Goal: Task Accomplishment & Management: Manage account settings

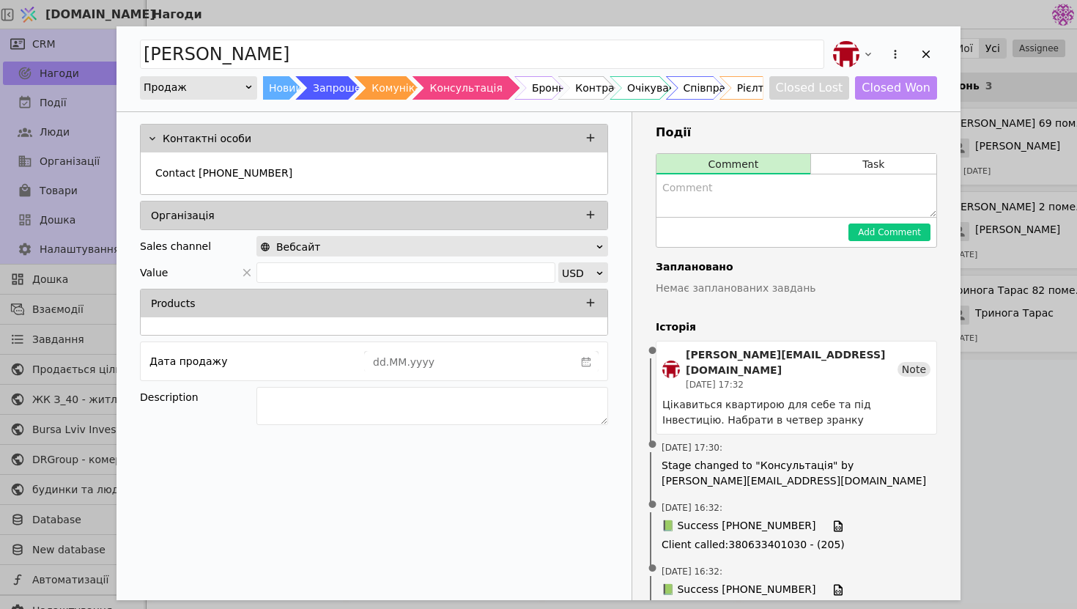
scroll to position [336, 0]
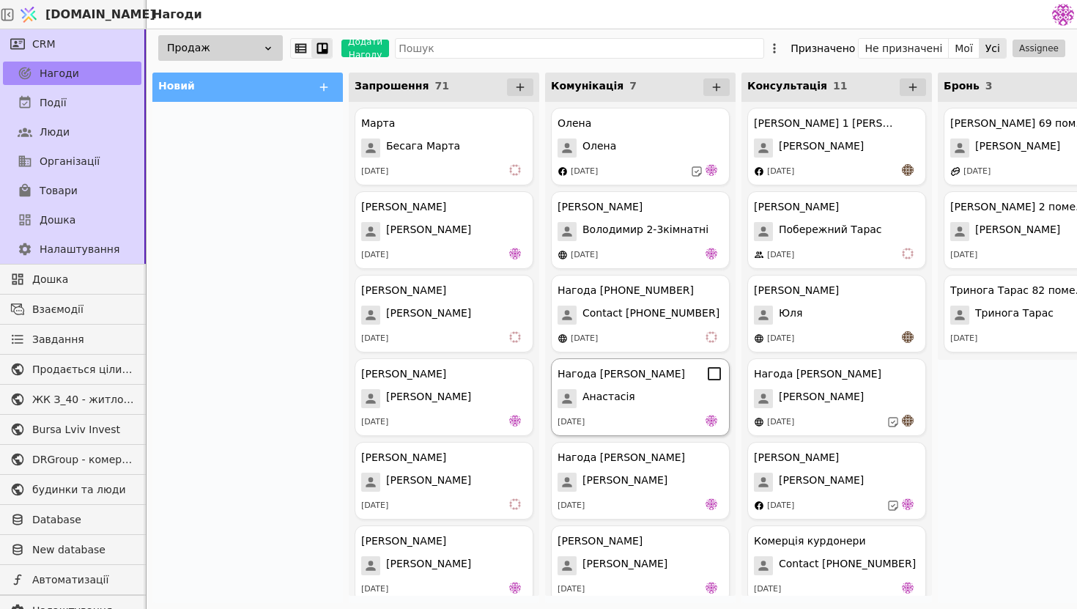
scroll to position [97, 0]
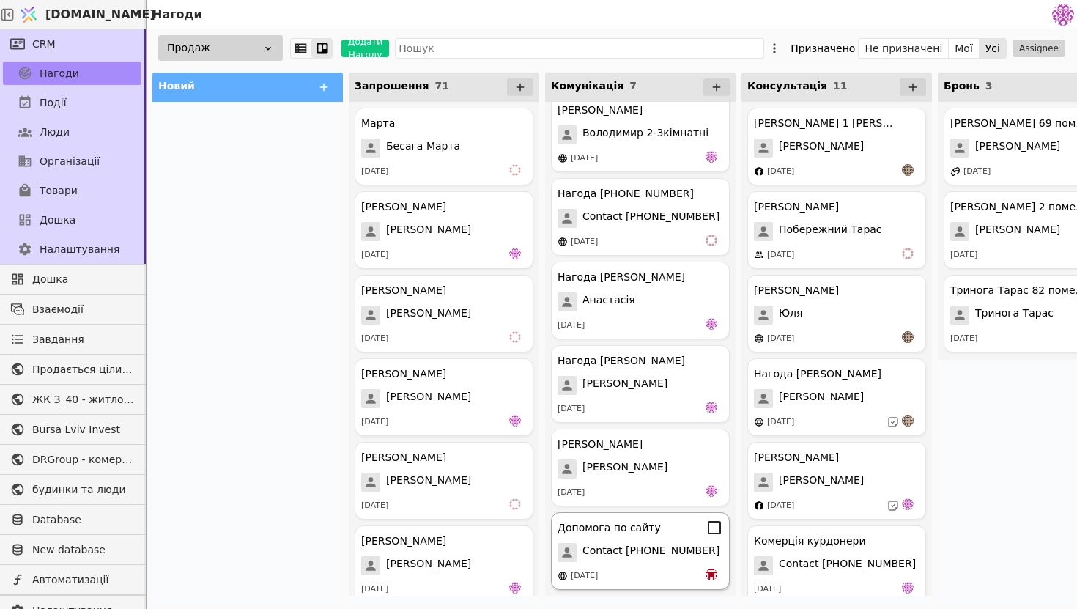
click at [642, 559] on span "Contact [PHONE_NUMBER]" at bounding box center [651, 552] width 137 height 19
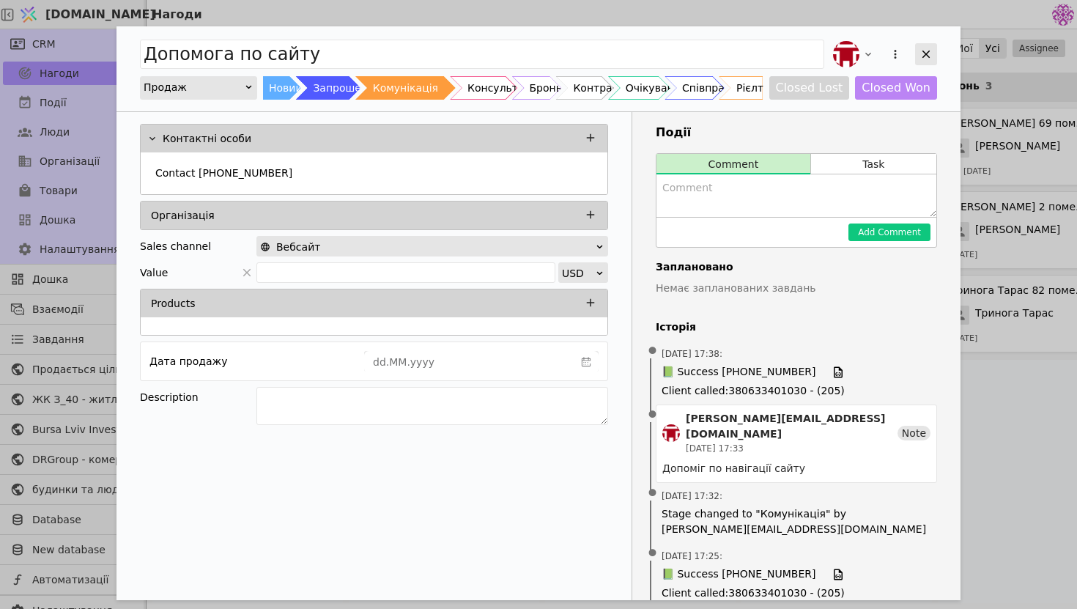
click at [932, 47] on div "Add Opportunity" at bounding box center [926, 54] width 22 height 22
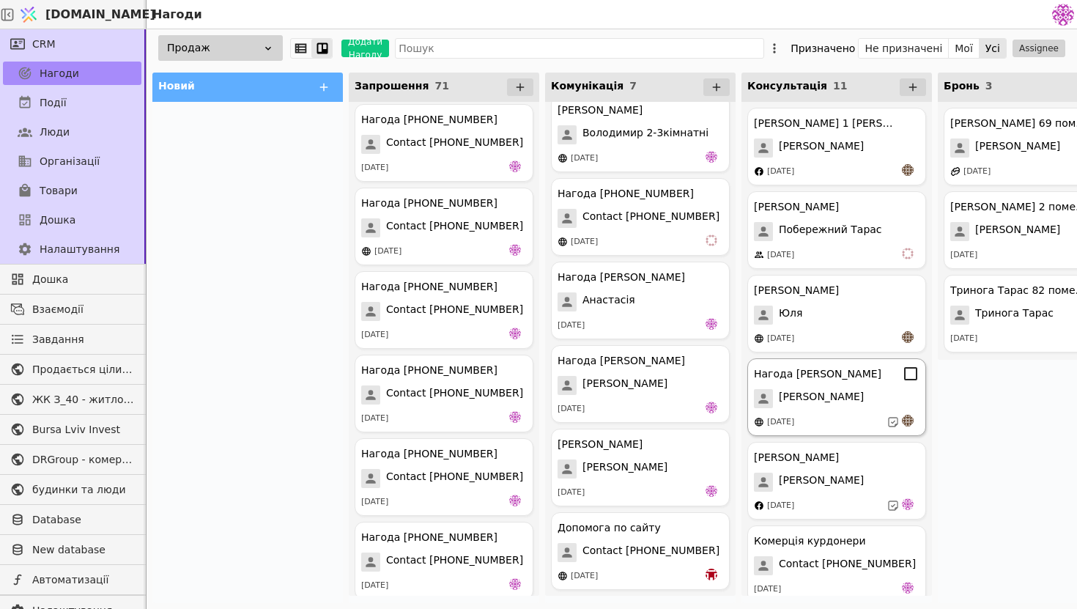
scroll to position [431, 0]
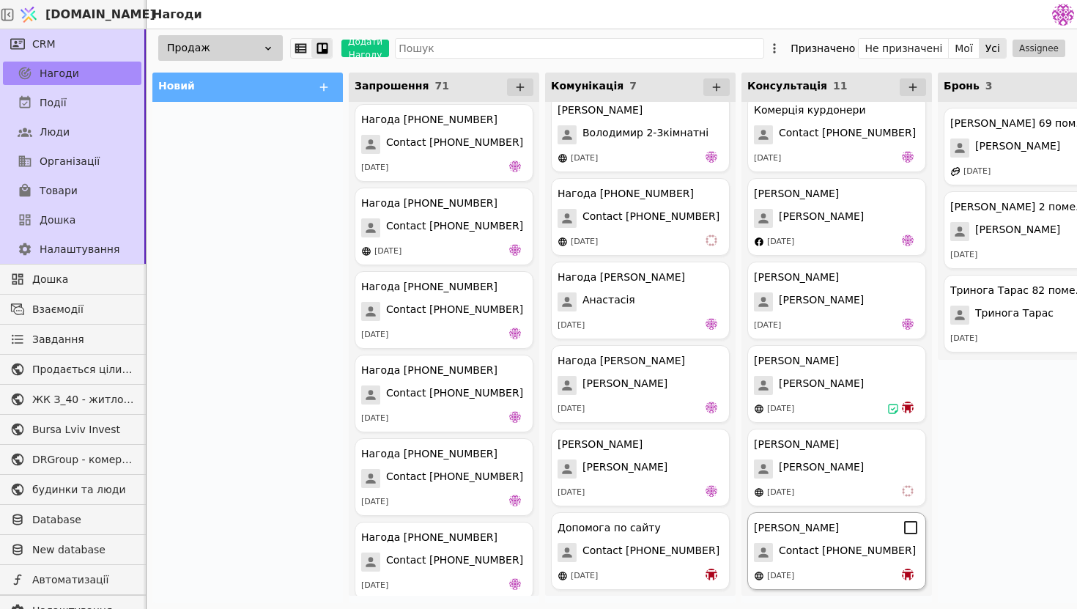
click at [841, 581] on div "[DATE]" at bounding box center [837, 576] width 166 height 15
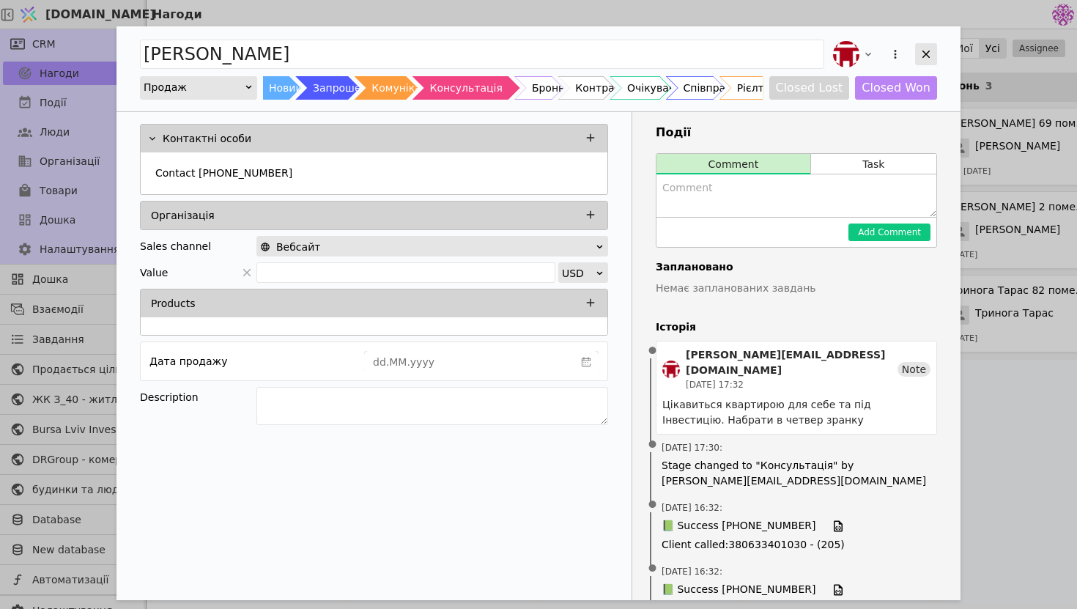
click at [924, 52] on icon "Add Opportunity" at bounding box center [927, 55] width 8 height 8
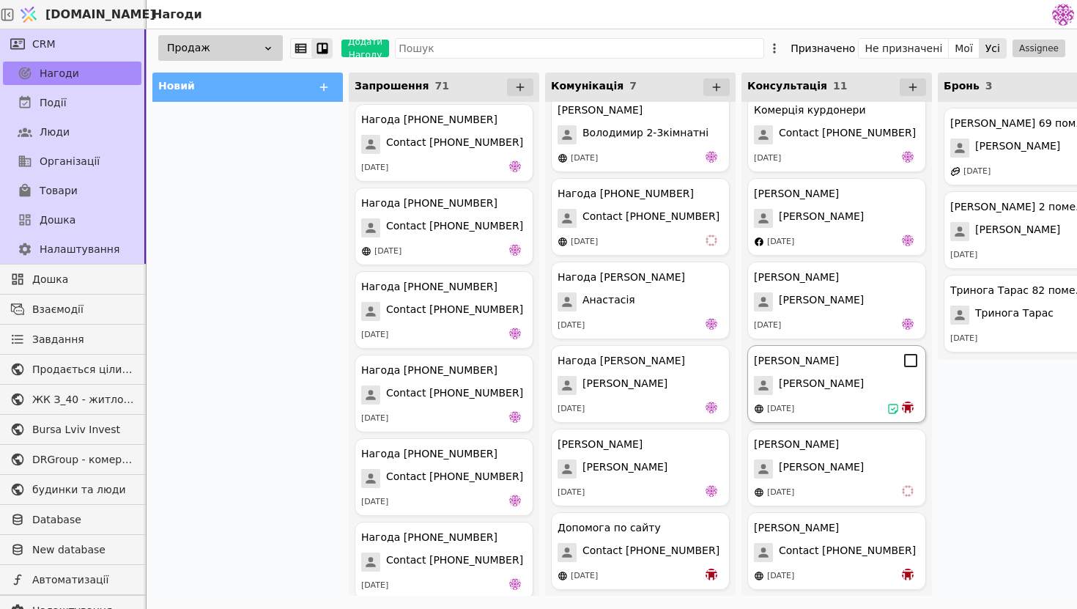
click at [866, 396] on div "[PERSON_NAME] Курдонери [PERSON_NAME] [DATE]" at bounding box center [837, 384] width 179 height 78
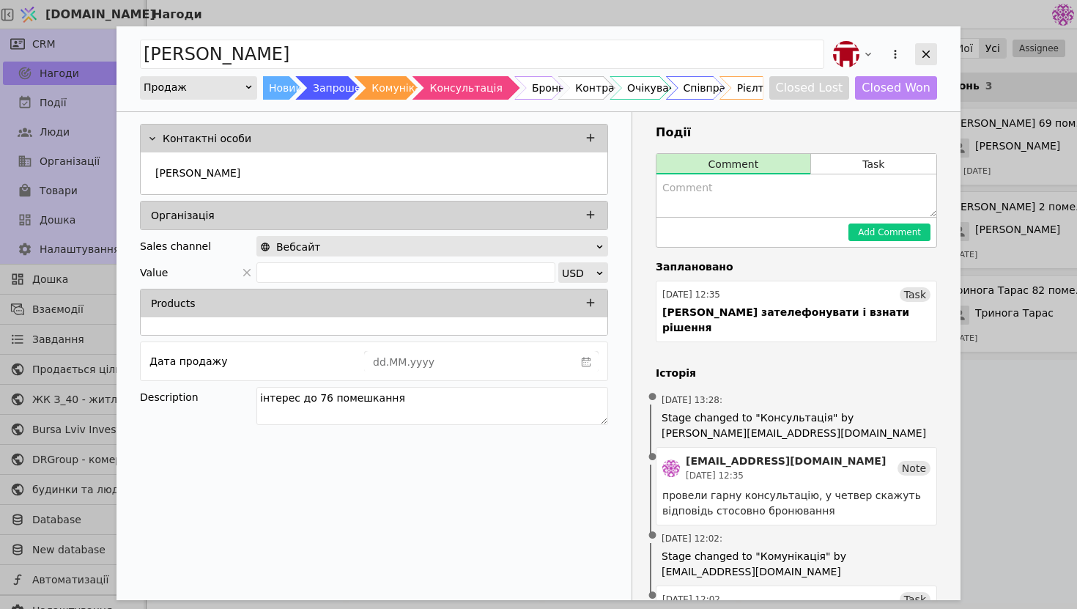
click at [922, 48] on icon "Add Opportunity" at bounding box center [926, 54] width 13 height 13
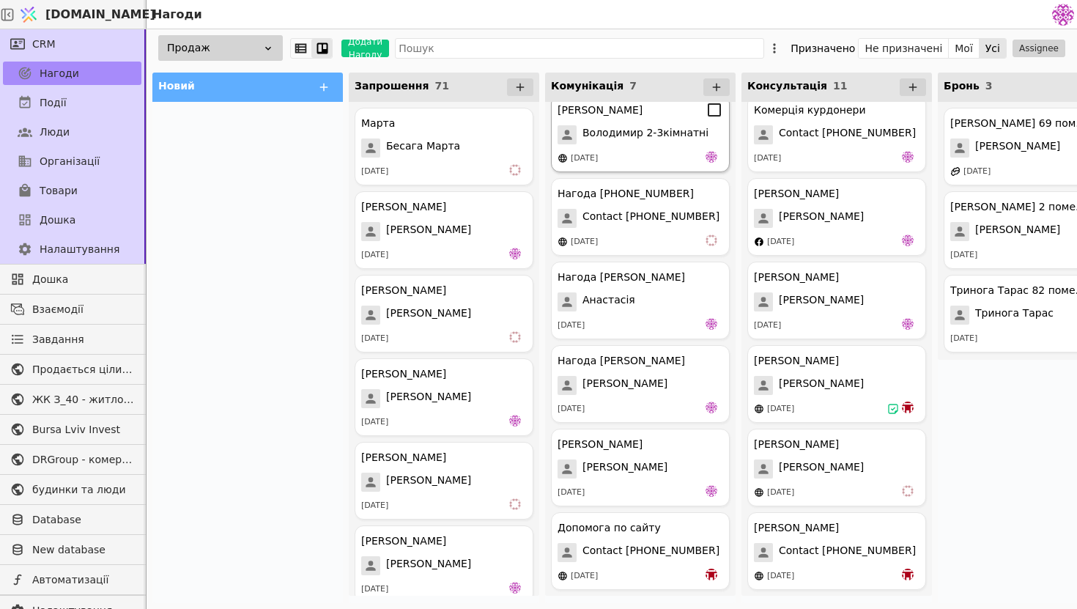
click at [649, 144] on span "Володимир 2-3кімнатні" at bounding box center [646, 134] width 126 height 19
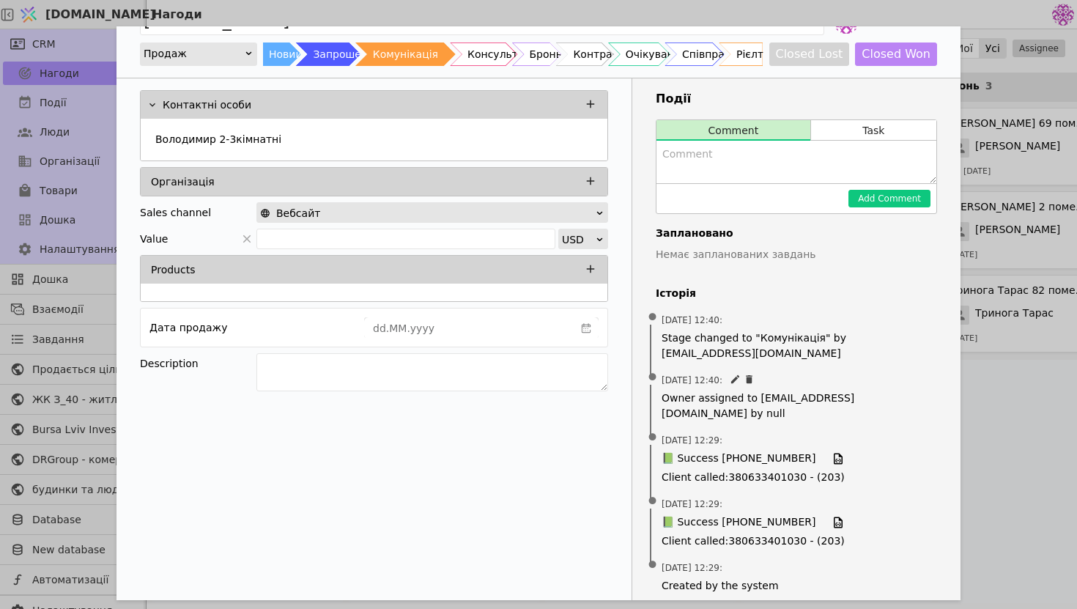
scroll to position [45, 0]
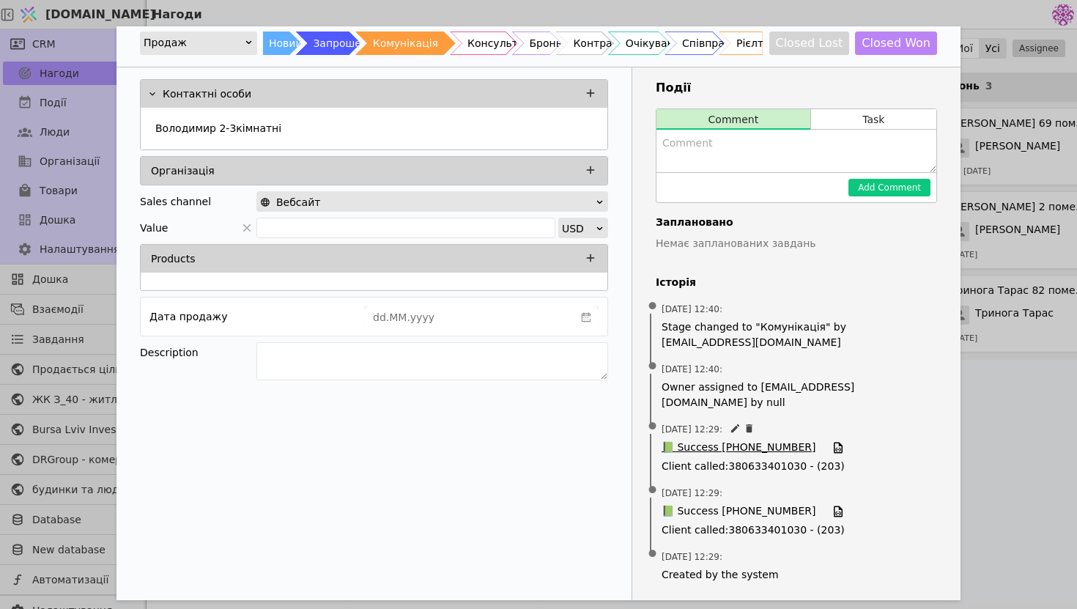
click at [721, 449] on span "📗 Success [PHONE_NUMBER]" at bounding box center [739, 448] width 154 height 16
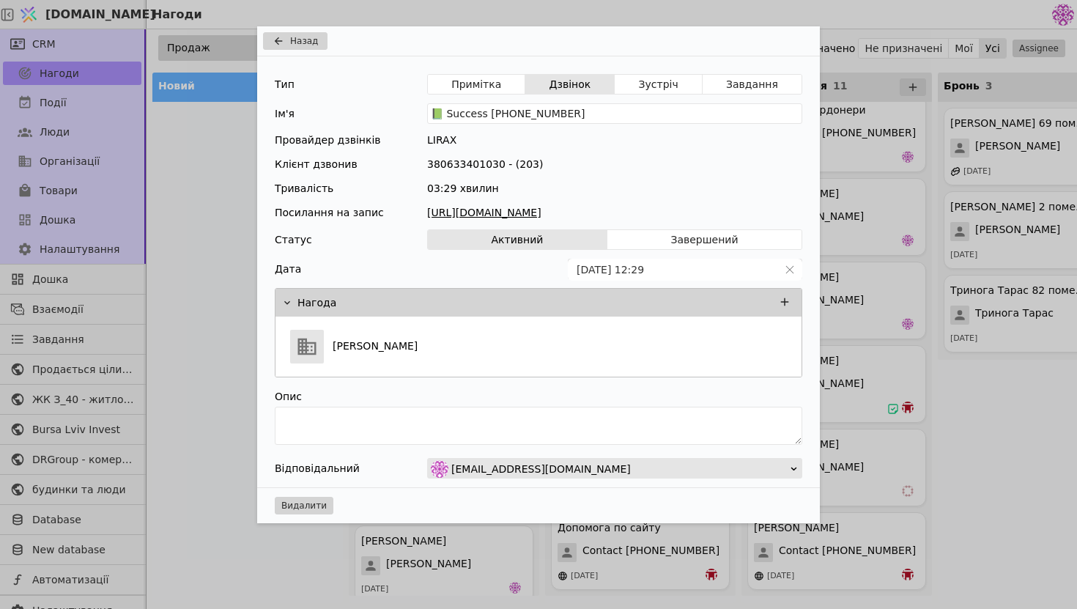
click at [618, 212] on link "[URL][DOMAIN_NAME]" at bounding box center [614, 212] width 375 height 15
click at [303, 39] on span "Назад" at bounding box center [304, 40] width 28 height 13
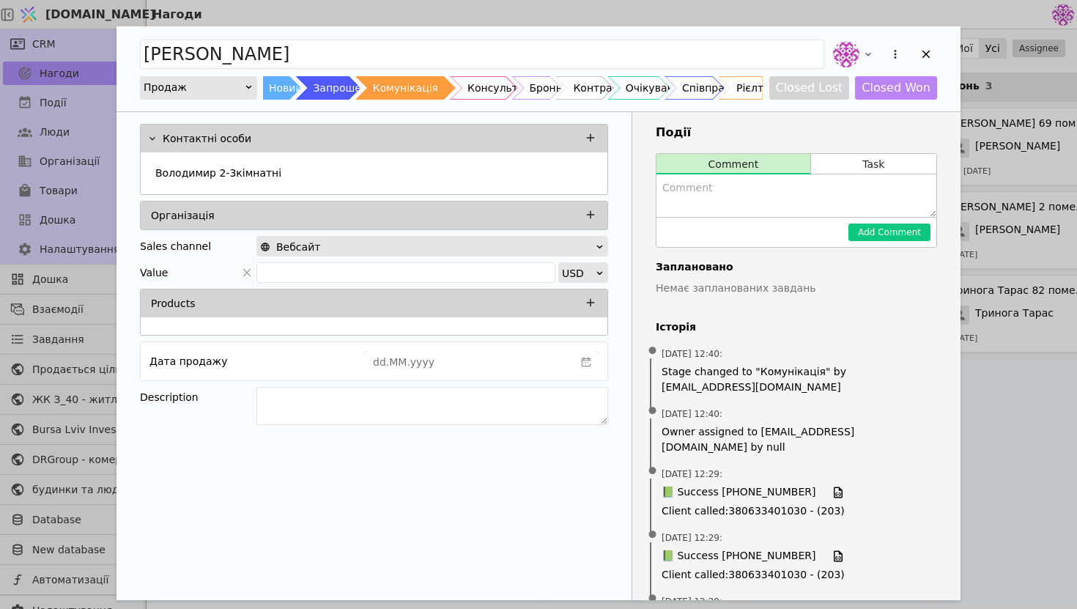
click at [784, 219] on div "Add Comment" at bounding box center [797, 232] width 280 height 30
click at [780, 210] on textarea "Add Opportunity" at bounding box center [797, 195] width 280 height 43
type textarea "поки не відписує"
click at [915, 231] on button "Add Comment" at bounding box center [890, 233] width 82 height 18
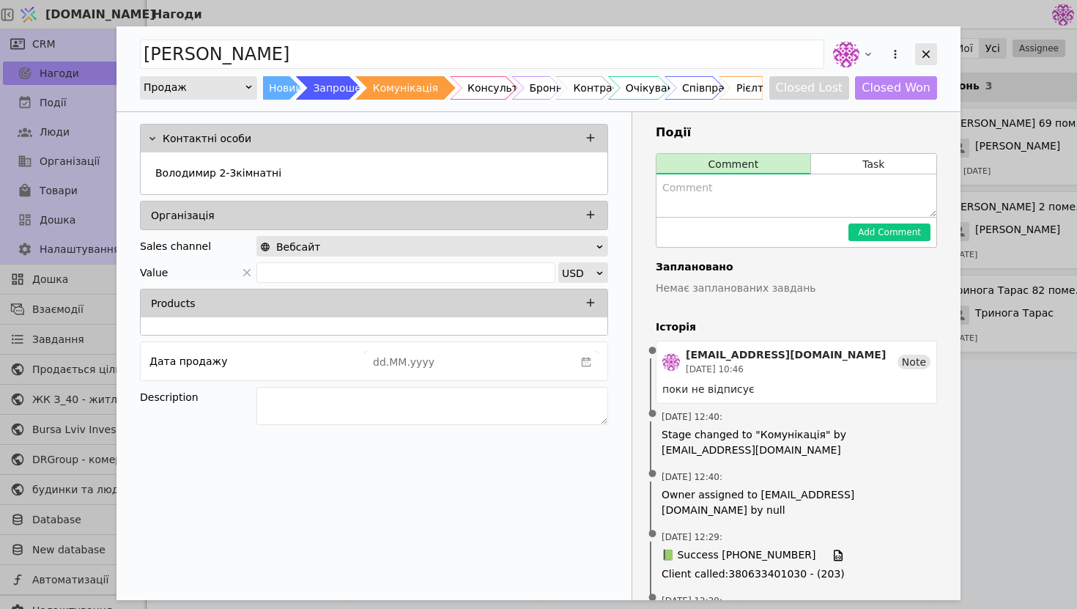
click at [922, 53] on icon "Add Opportunity" at bounding box center [926, 54] width 13 height 13
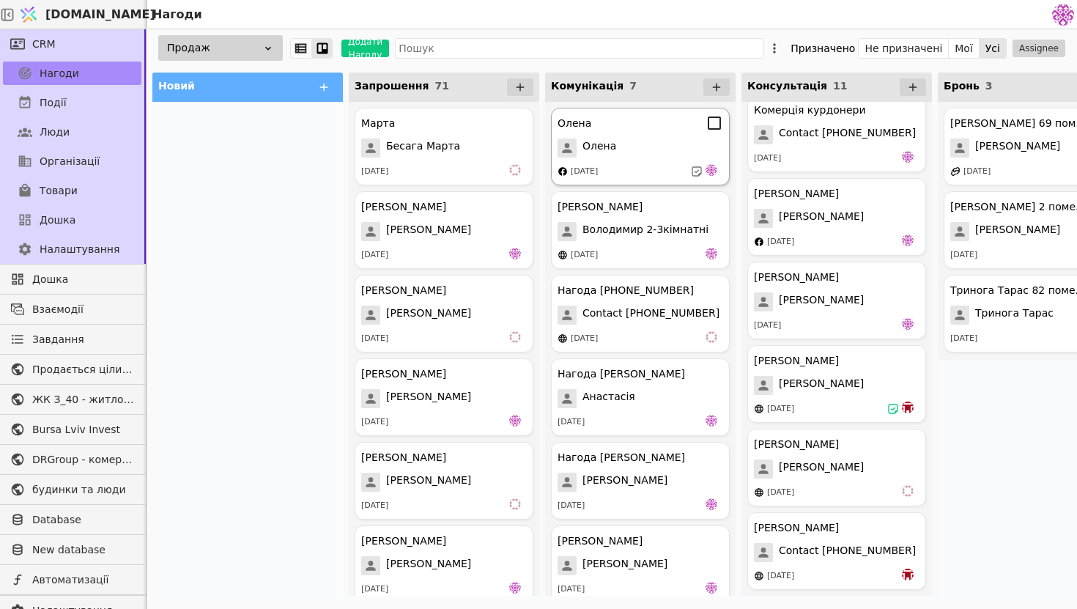
click at [616, 151] on div "Олена" at bounding box center [641, 148] width 166 height 19
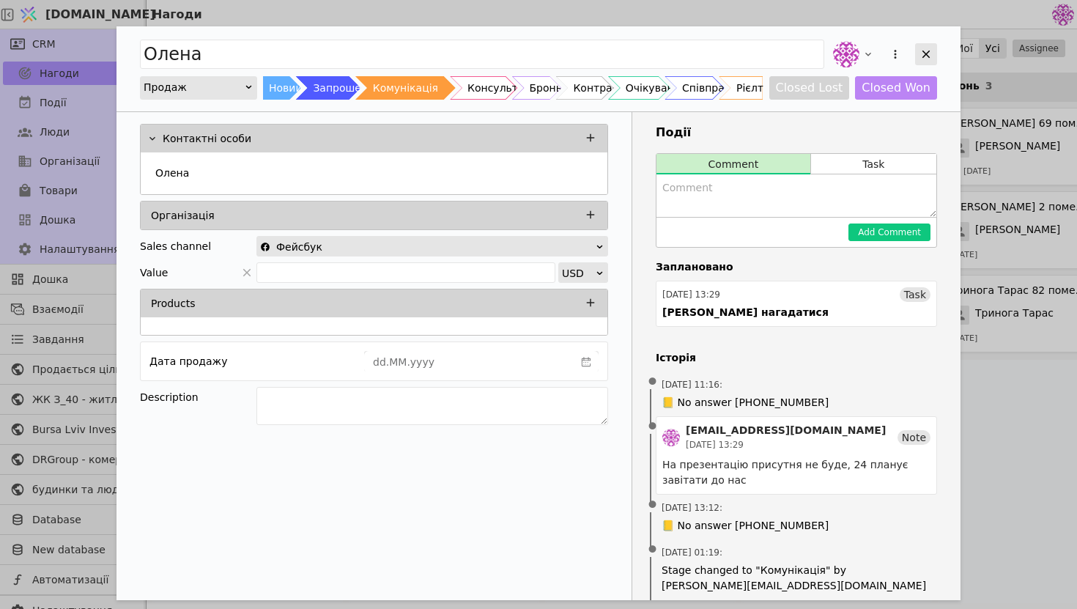
click at [921, 51] on icon "Add Opportunity" at bounding box center [926, 54] width 13 height 13
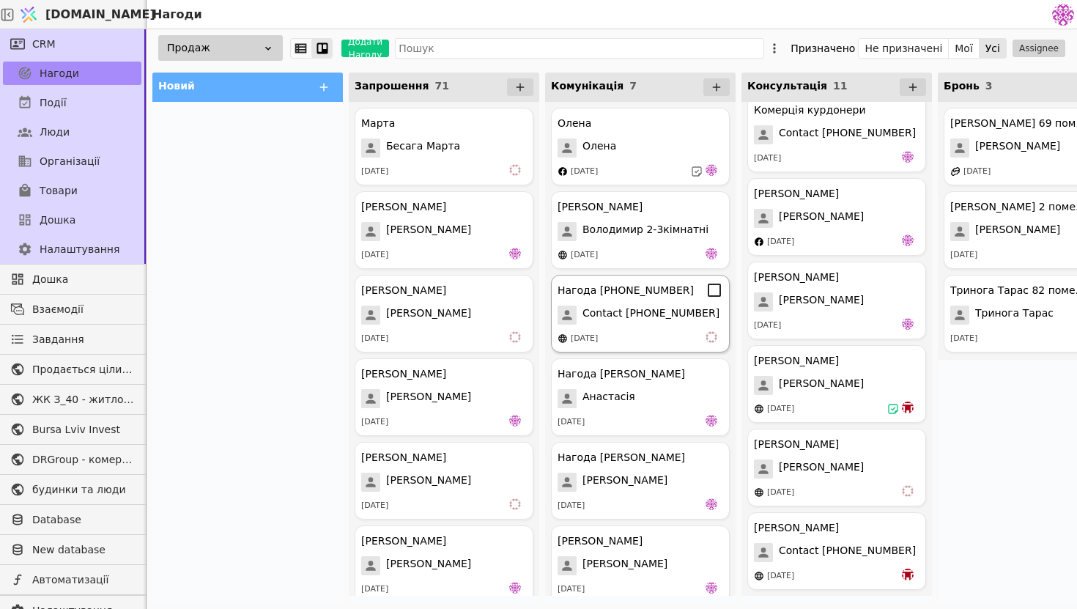
click at [651, 318] on span "Contact [PHONE_NUMBER]" at bounding box center [651, 315] width 137 height 19
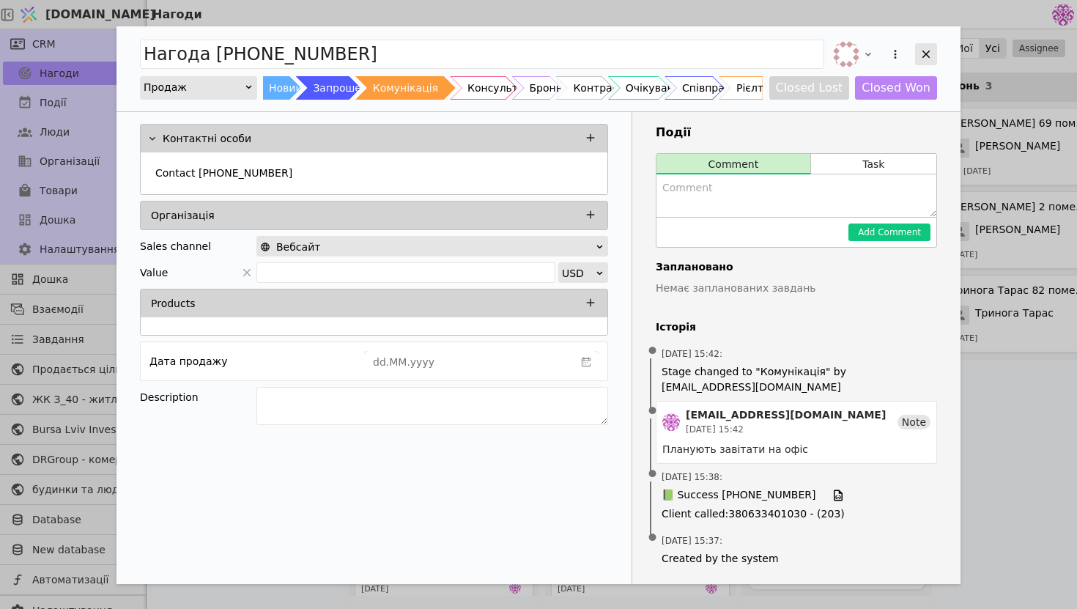
click at [925, 53] on icon "Add Opportunity" at bounding box center [927, 55] width 8 height 8
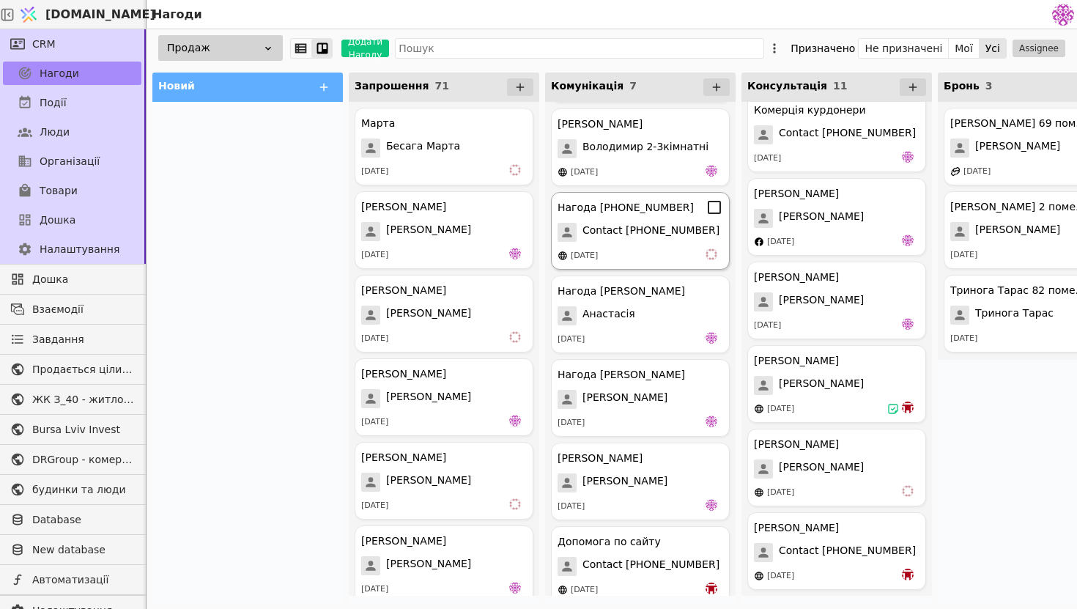
scroll to position [97, 0]
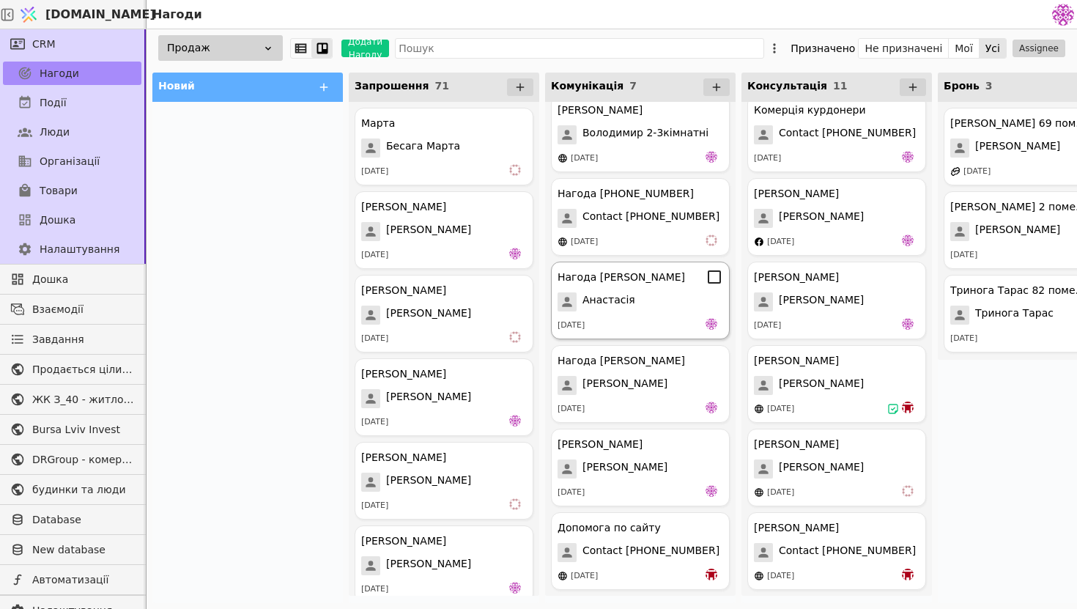
click at [662, 303] on div "Анастасія" at bounding box center [641, 301] width 166 height 19
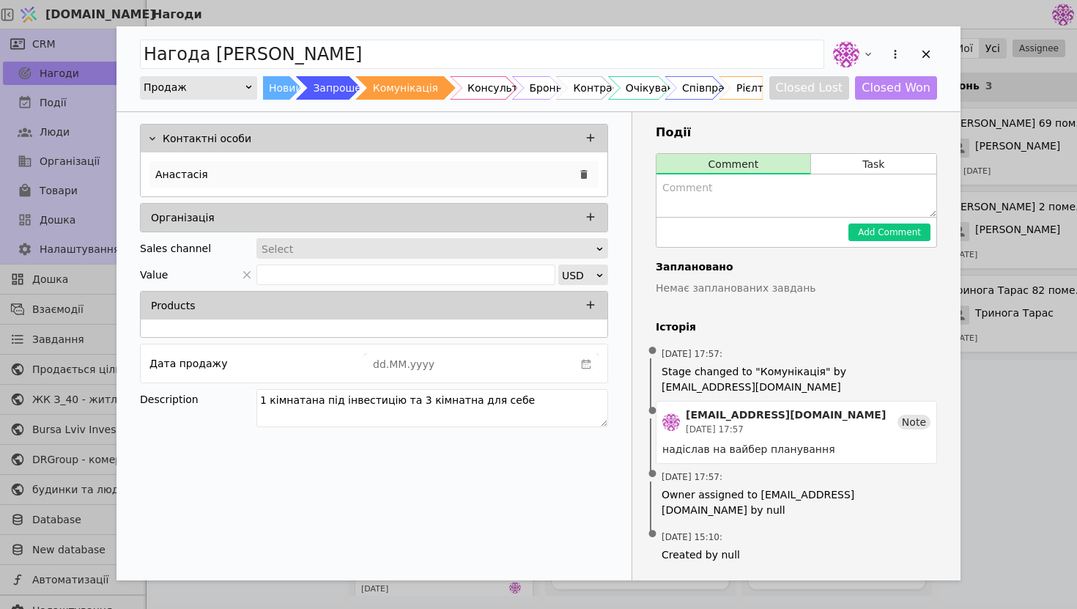
click at [368, 165] on div "Анастасія" at bounding box center [374, 174] width 449 height 26
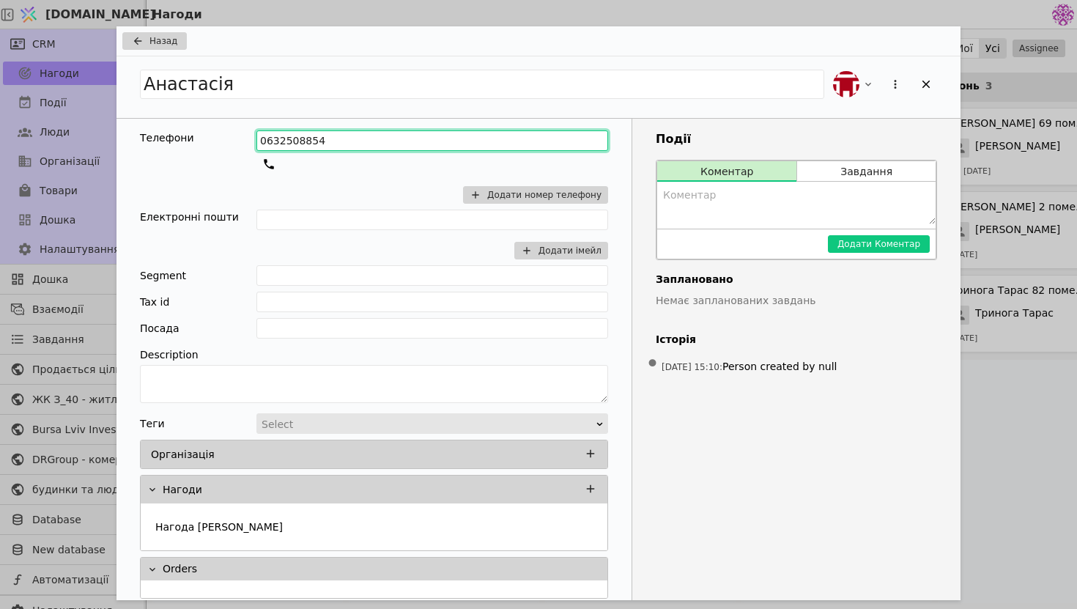
drag, startPoint x: 347, startPoint y: 136, endPoint x: 212, endPoint y: 132, distance: 134.9
click at [212, 132] on div "Телефони 0632508854 Додати номер телефону" at bounding box center [374, 169] width 468 height 79
click at [918, 92] on div "Add Opportunity" at bounding box center [926, 84] width 22 height 22
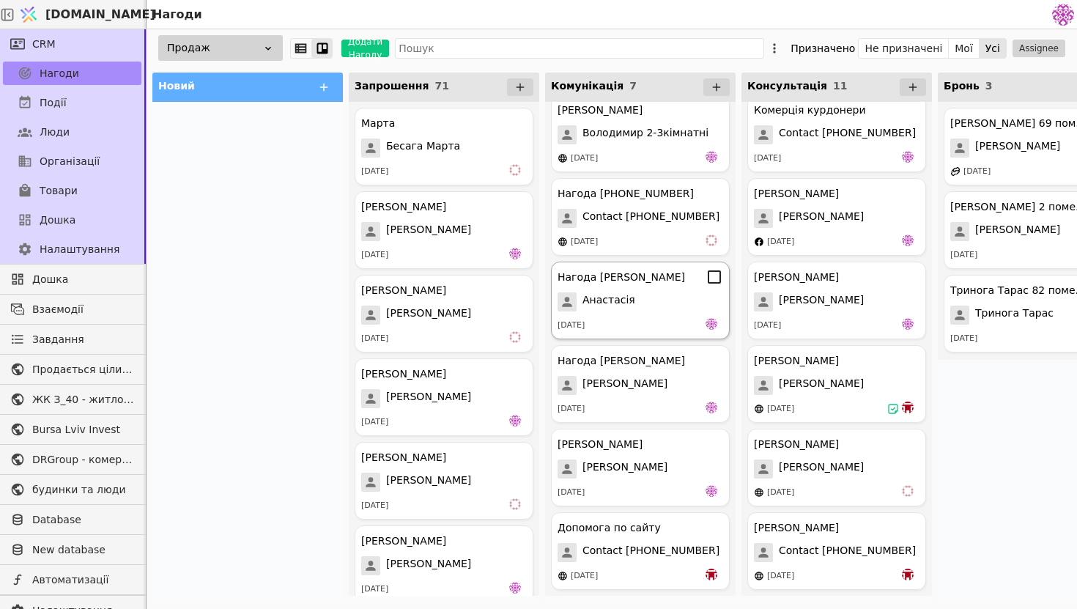
click at [665, 312] on div "Нагода [PERSON_NAME] [DATE]" at bounding box center [640, 301] width 179 height 78
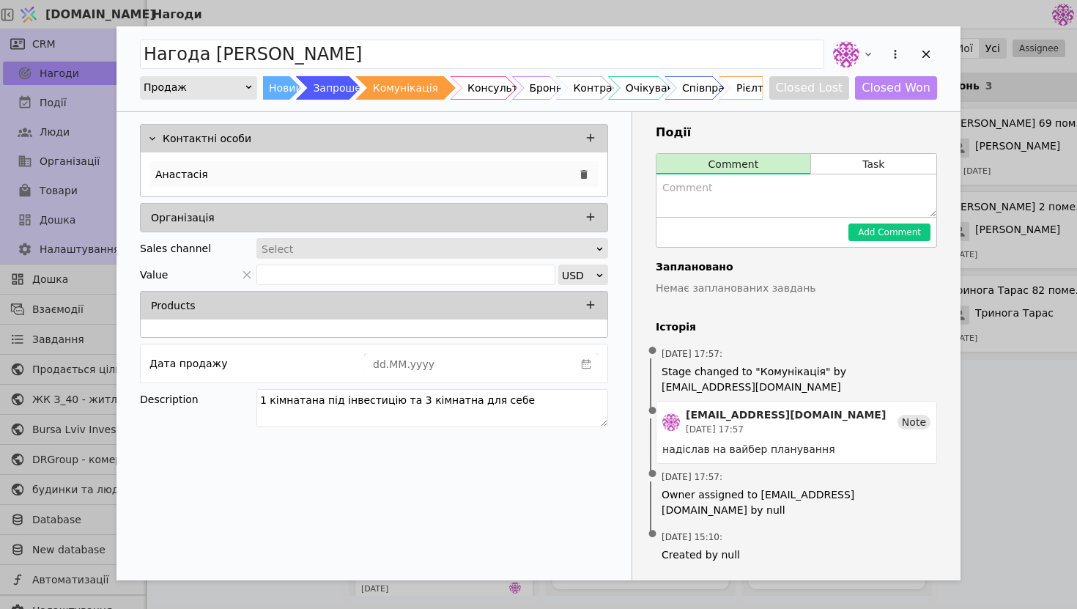
click at [401, 169] on div "Анастасія" at bounding box center [374, 174] width 449 height 26
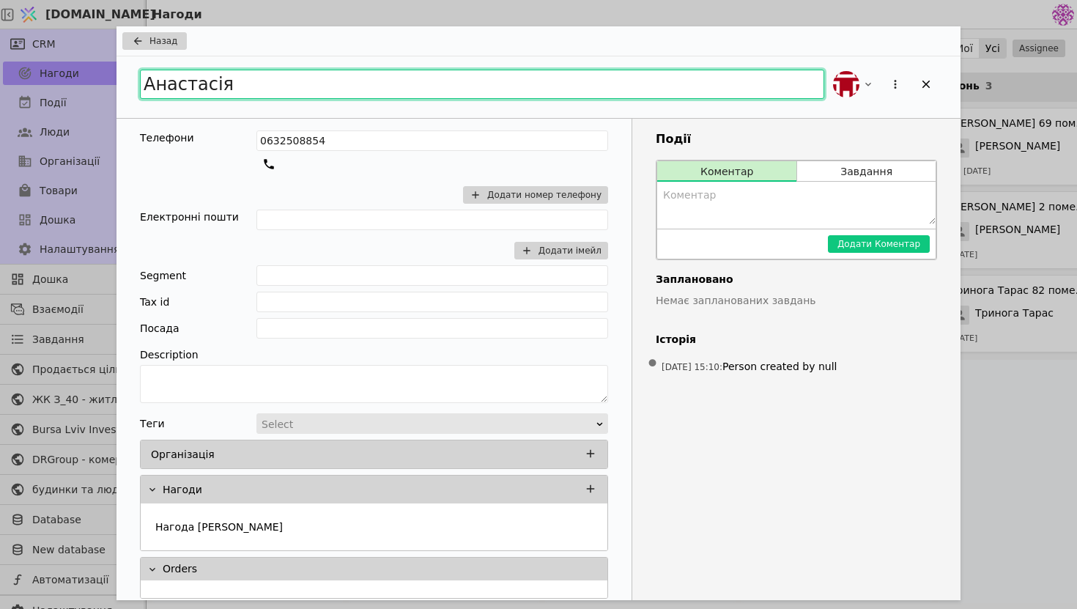
click at [308, 89] on input "Анастасія" at bounding box center [482, 84] width 685 height 29
type input "[PERSON_NAME]"
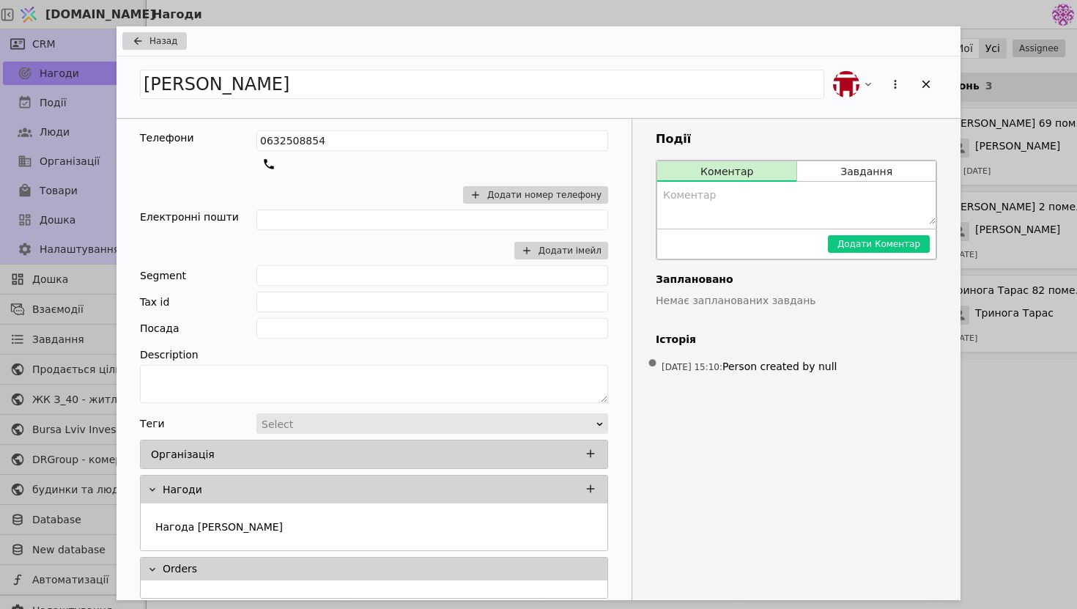
click at [160, 51] on div "Назад" at bounding box center [539, 41] width 844 height 30
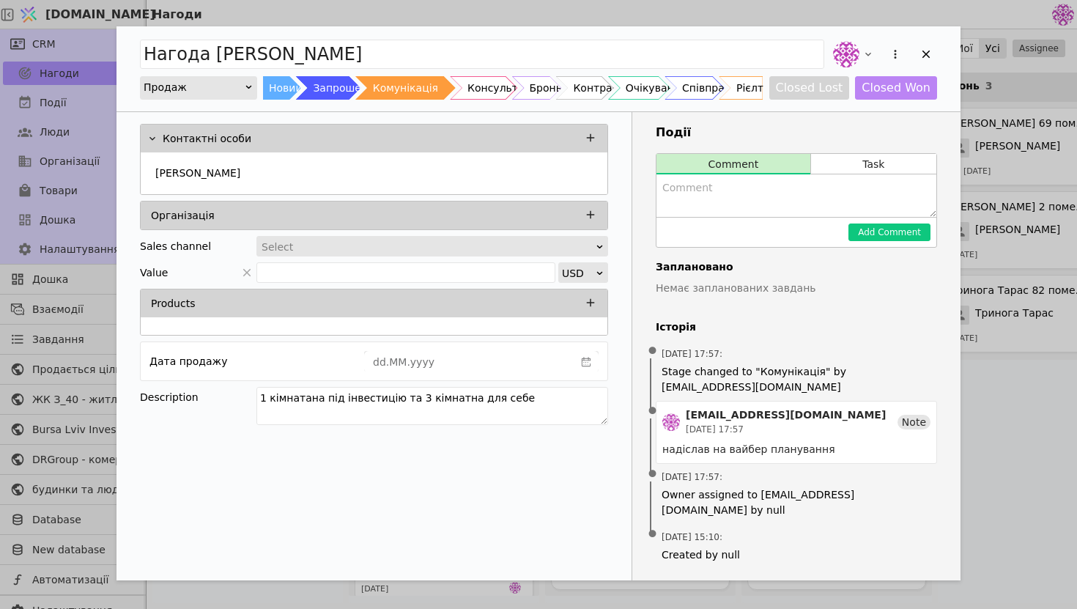
click at [163, 40] on input "Нагода [PERSON_NAME]" at bounding box center [482, 54] width 685 height 29
click at [712, 200] on textarea "Add Opportunity" at bounding box center [797, 195] width 280 height 43
drag, startPoint x: 768, startPoint y: 183, endPoint x: 708, endPoint y: 191, distance: 60.5
click at [708, 191] on textarea "[PERSON_NAME] зкомонікує" at bounding box center [797, 195] width 280 height 43
type textarea "[PERSON_NAME] зателефонує"
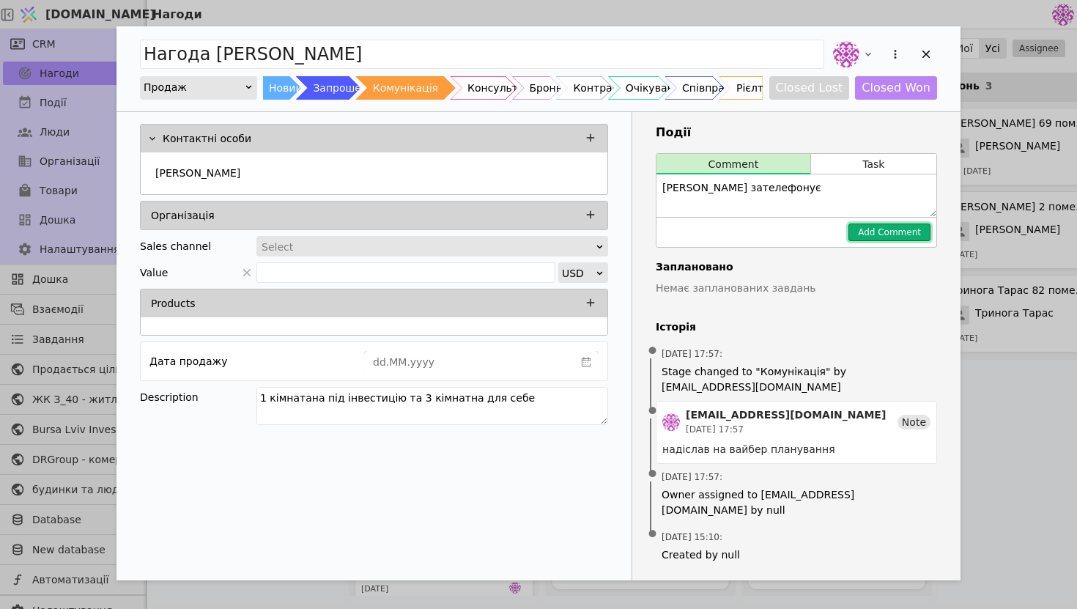
click at [899, 237] on button "Add Comment" at bounding box center [890, 233] width 82 height 18
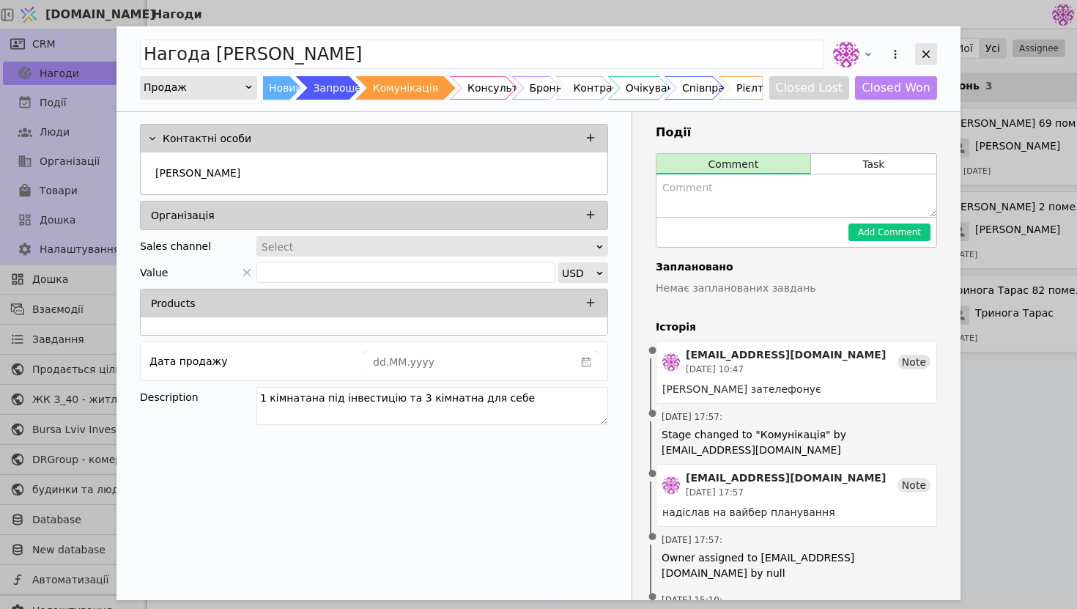
click at [927, 53] on icon "Add Opportunity" at bounding box center [927, 55] width 8 height 8
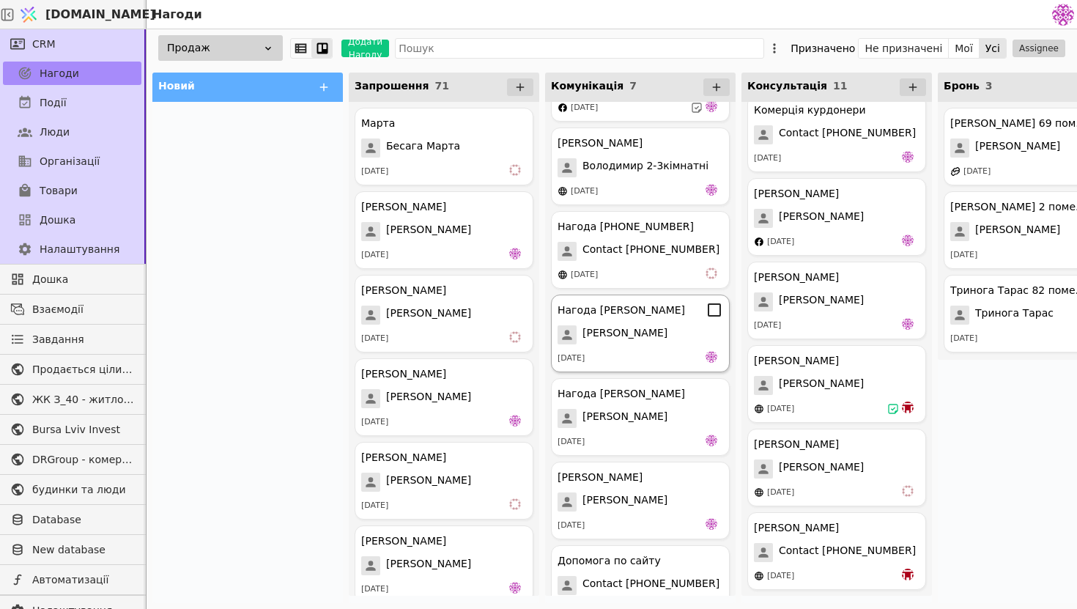
scroll to position [97, 0]
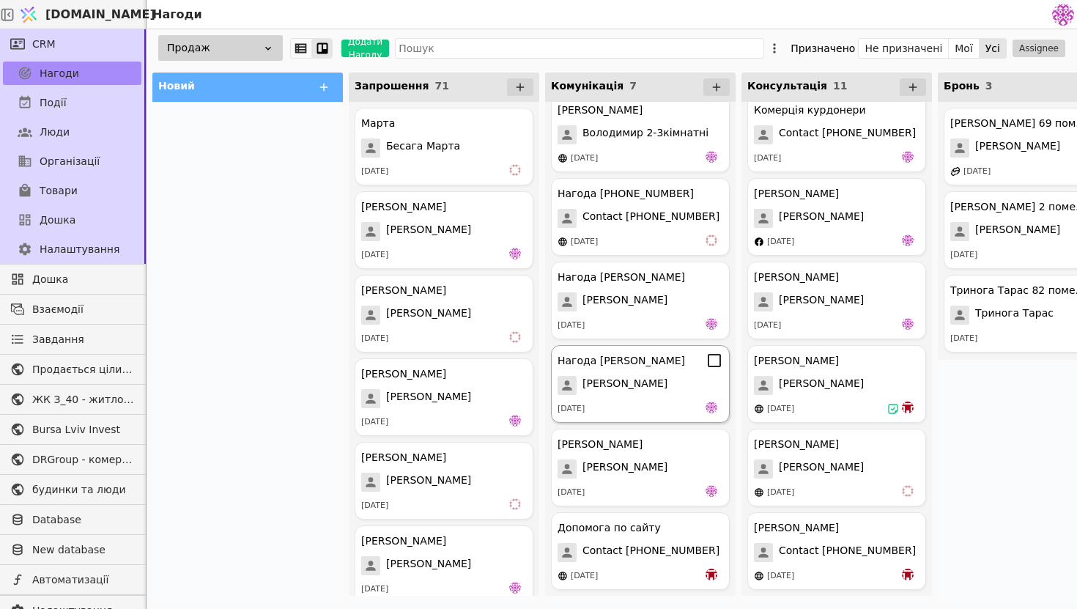
click at [683, 369] on div "Нагода [PERSON_NAME] [PERSON_NAME] [DATE]" at bounding box center [640, 384] width 179 height 78
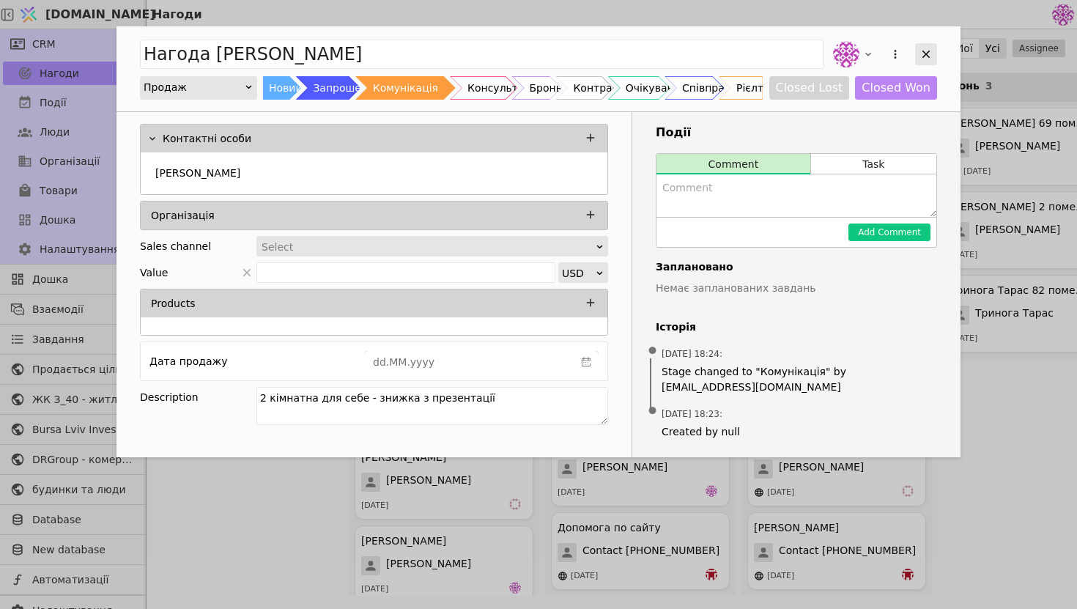
click at [927, 45] on div "Add Opportunity" at bounding box center [926, 54] width 22 height 22
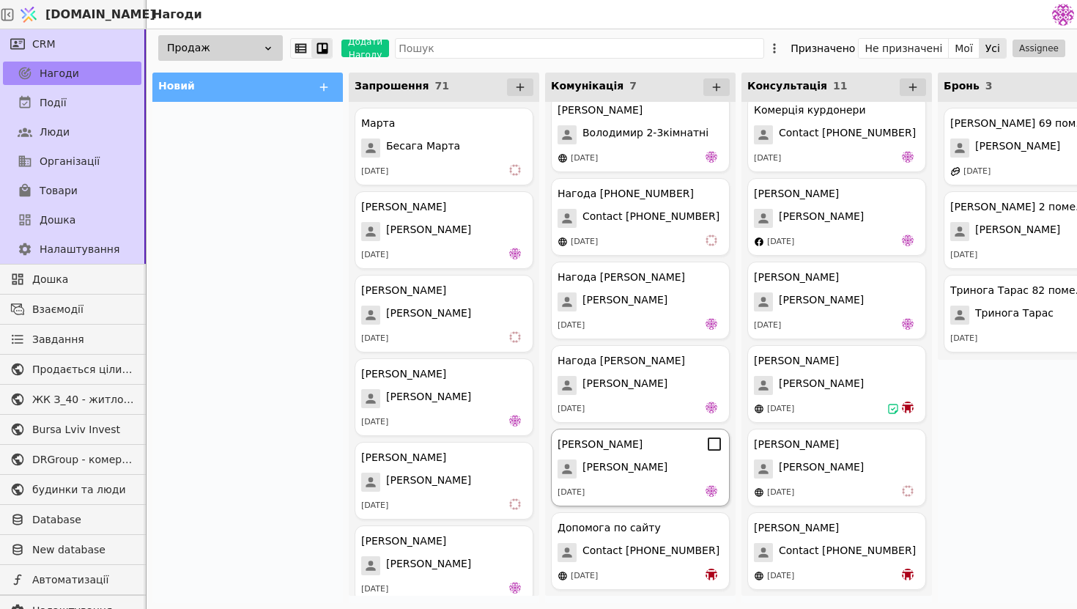
click at [592, 474] on span "[PERSON_NAME]" at bounding box center [625, 469] width 85 height 19
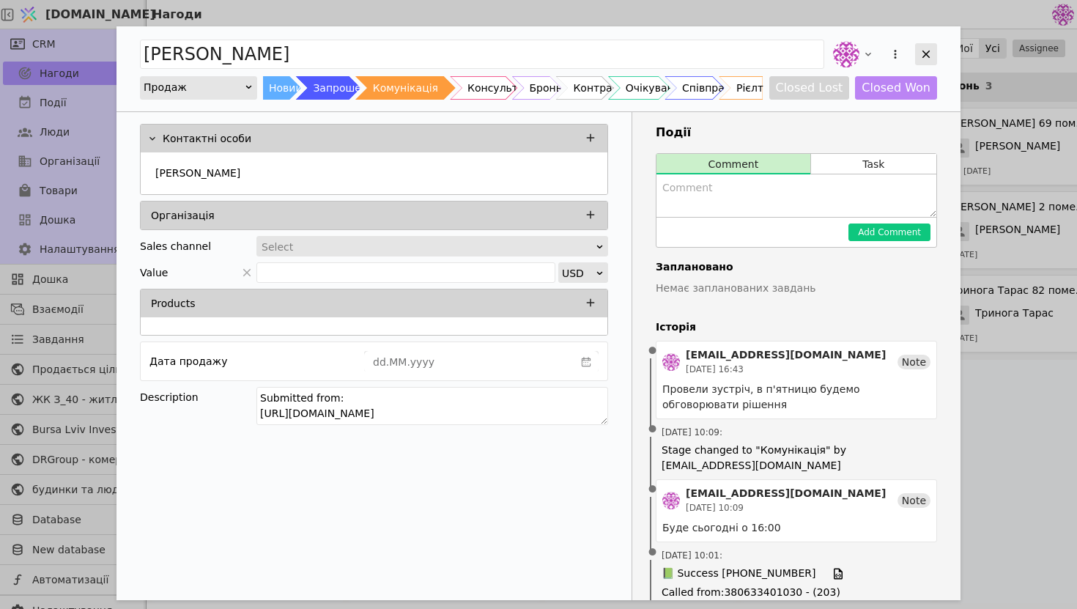
click at [932, 61] on div "Add Opportunity" at bounding box center [926, 54] width 22 height 22
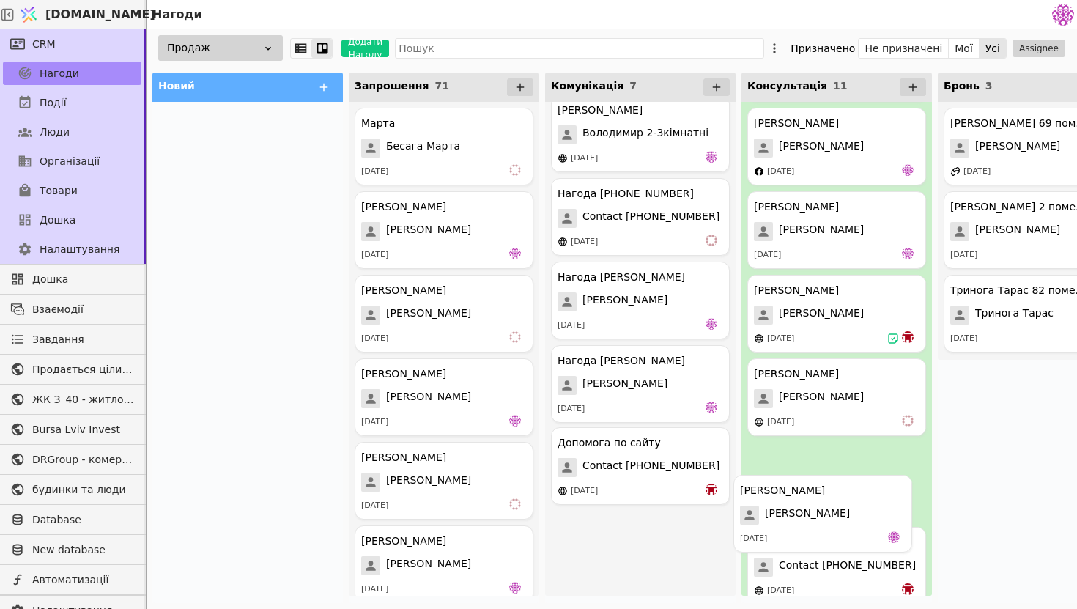
drag, startPoint x: 603, startPoint y: 446, endPoint x: 854, endPoint y: 514, distance: 259.6
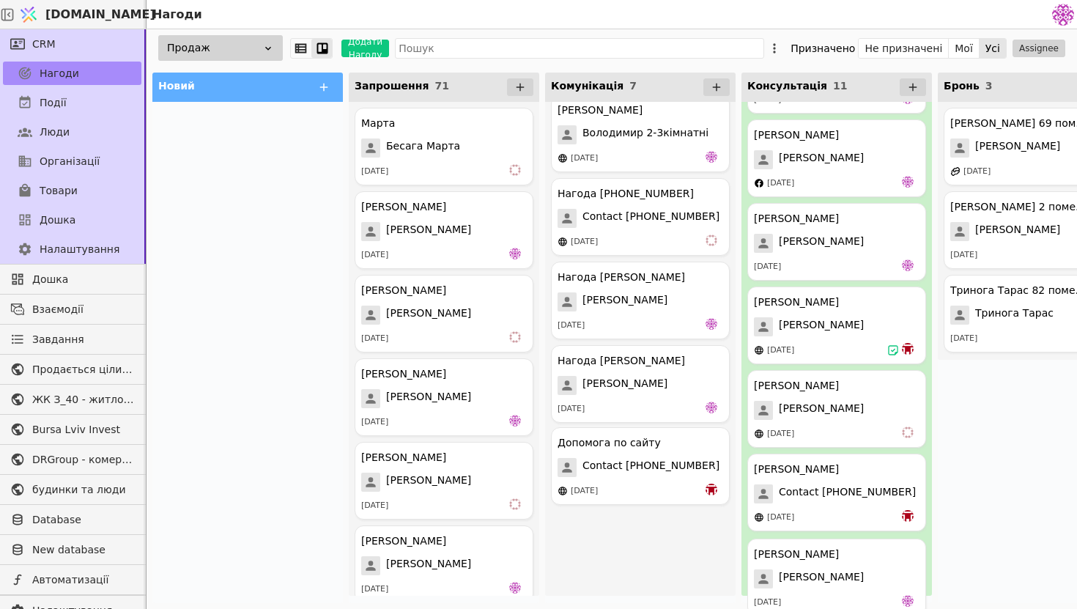
scroll to position [490, 0]
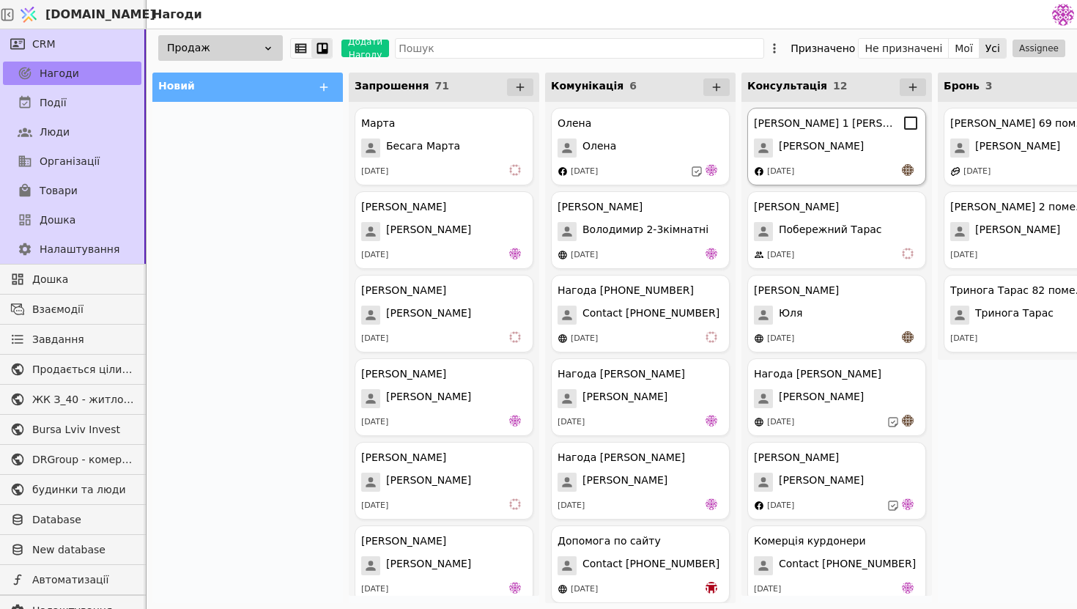
click at [832, 156] on div "[PERSON_NAME]" at bounding box center [837, 148] width 166 height 19
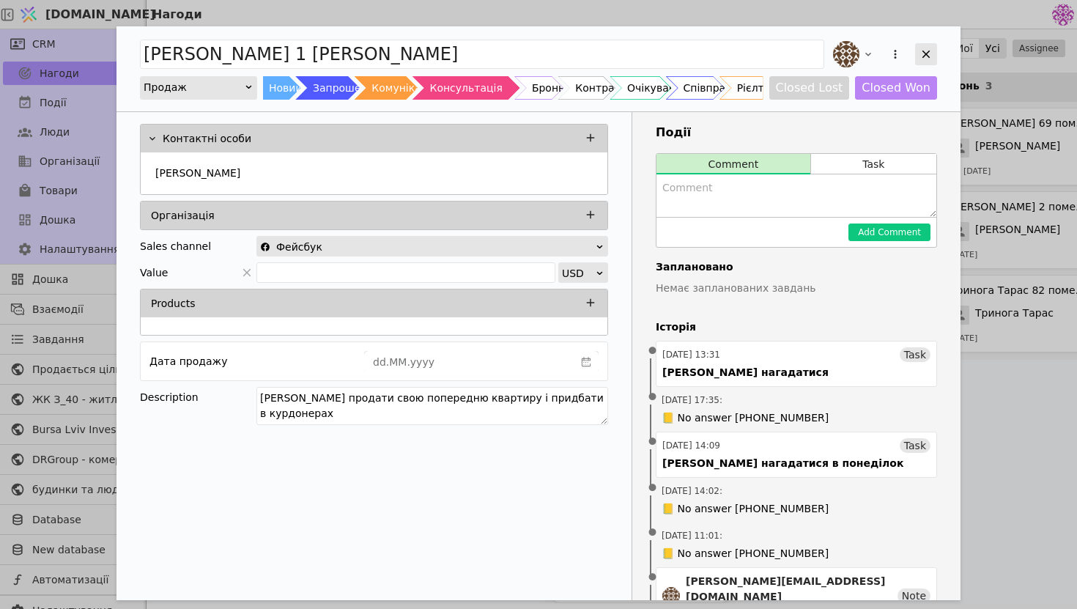
click at [921, 58] on icon "Add Opportunity" at bounding box center [926, 54] width 13 height 13
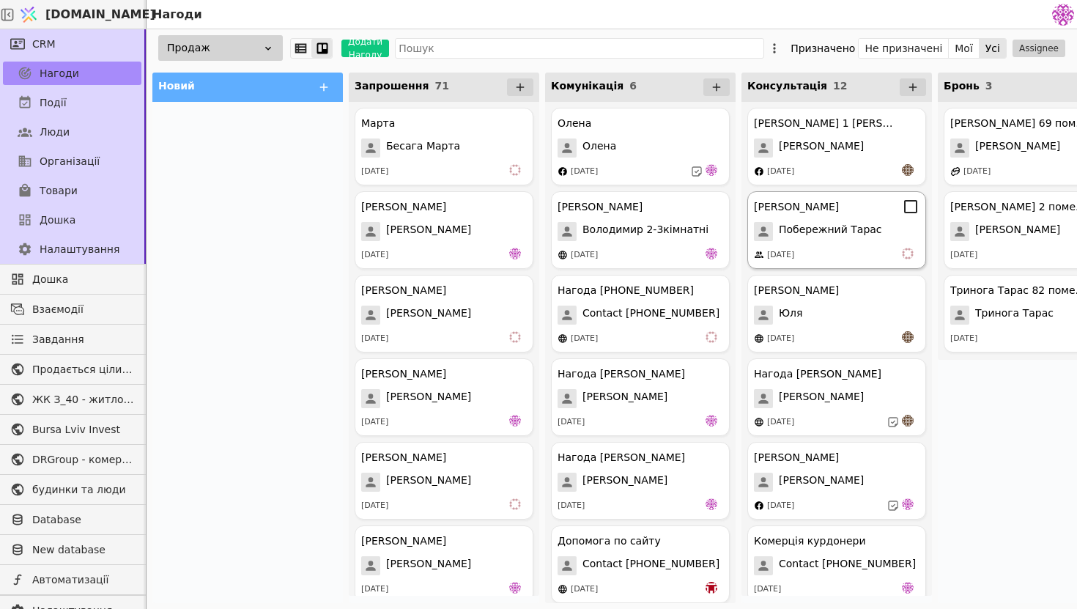
click at [830, 249] on div "[DATE]" at bounding box center [837, 255] width 166 height 15
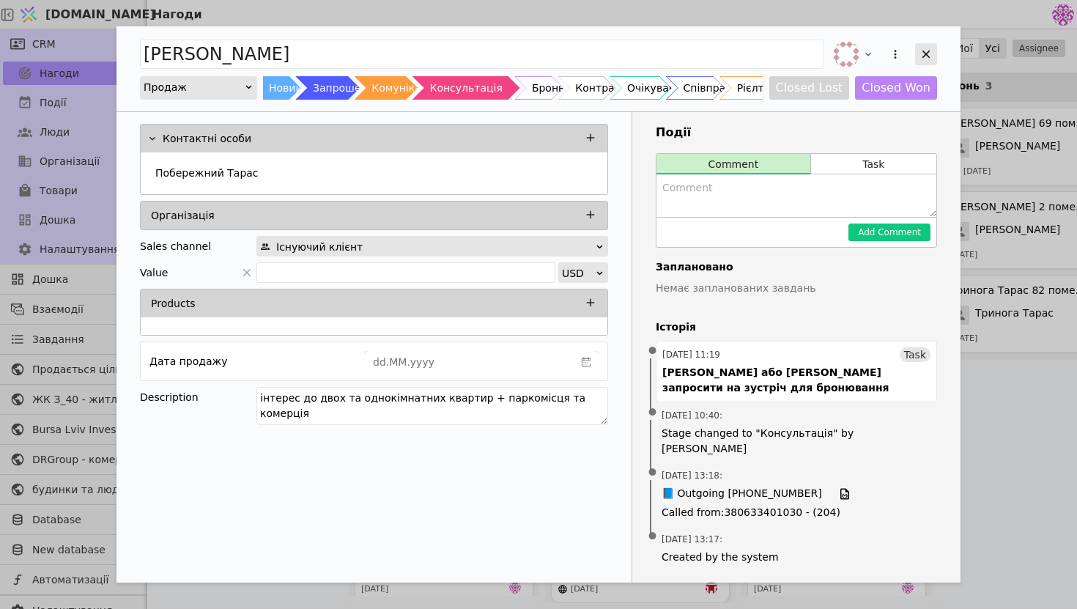
click at [915, 56] on div "Add Opportunity" at bounding box center [926, 54] width 22 height 22
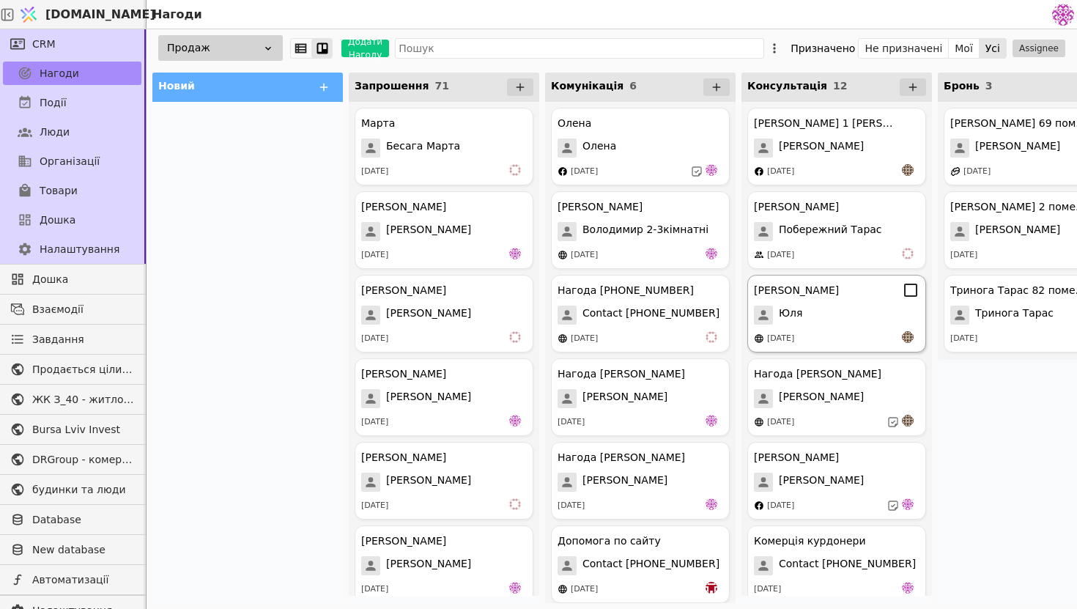
click at [843, 309] on div "Юля" at bounding box center [837, 315] width 166 height 19
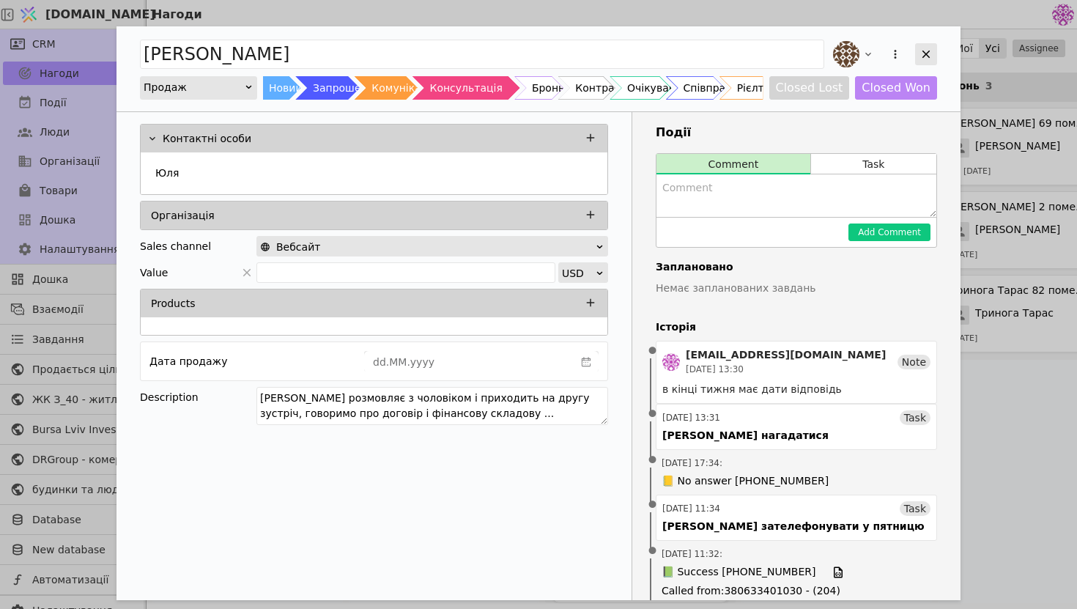
click at [922, 51] on icon "Add Opportunity" at bounding box center [926, 54] width 13 height 13
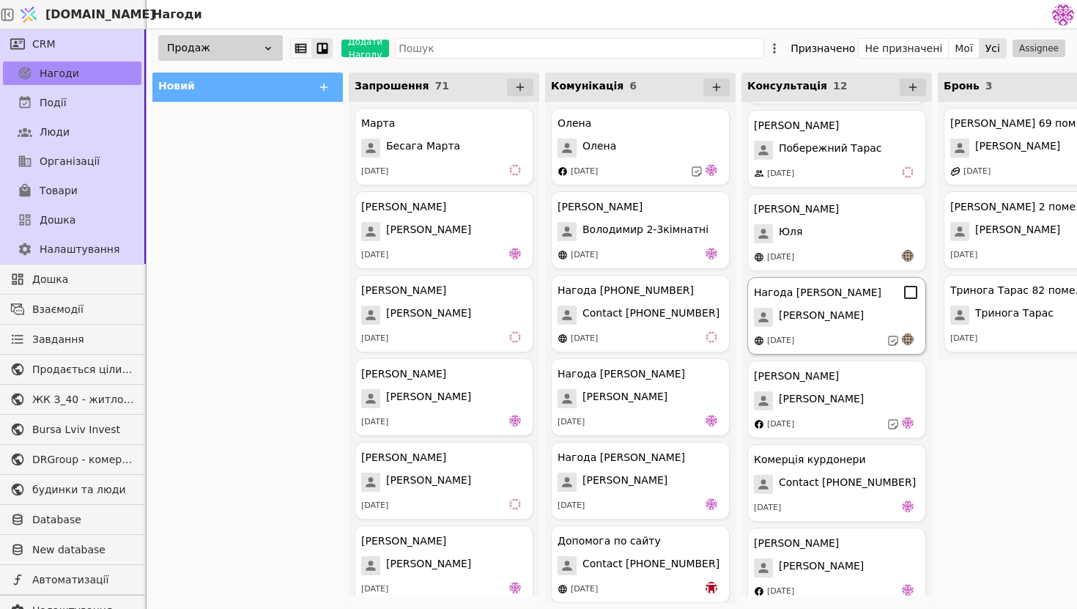
scroll to position [109, 0]
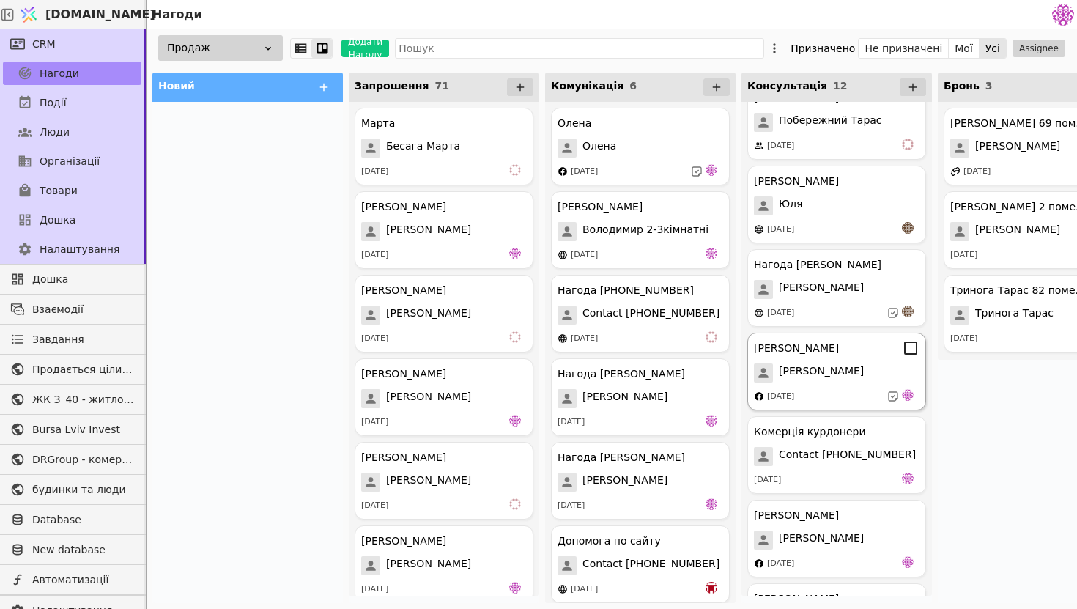
click at [831, 382] on div "[PERSON_NAME]" at bounding box center [837, 373] width 166 height 19
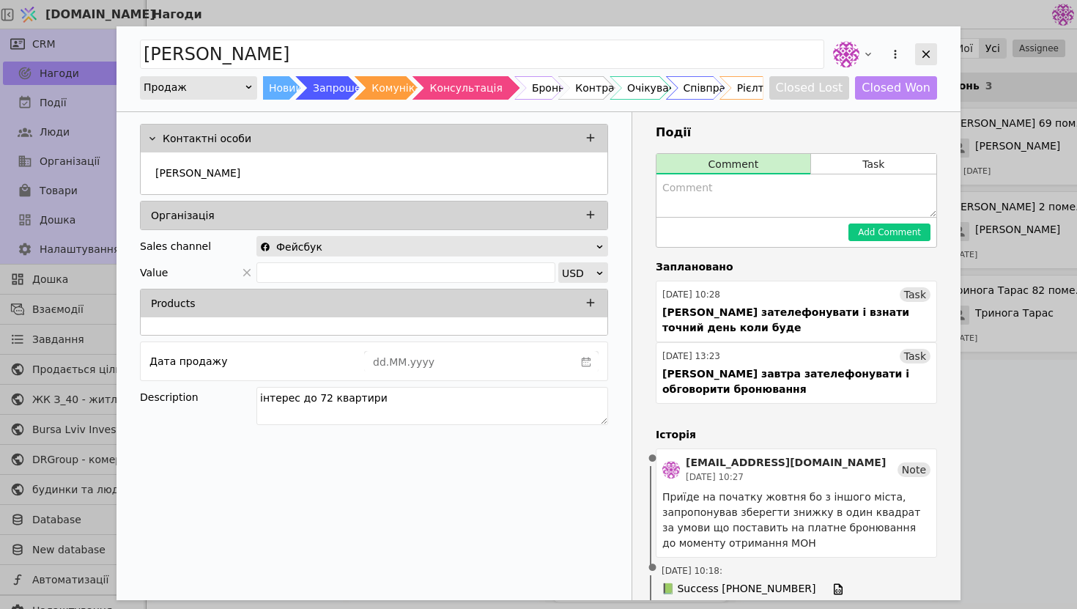
click at [929, 62] on div "Add Opportunity" at bounding box center [926, 54] width 22 height 22
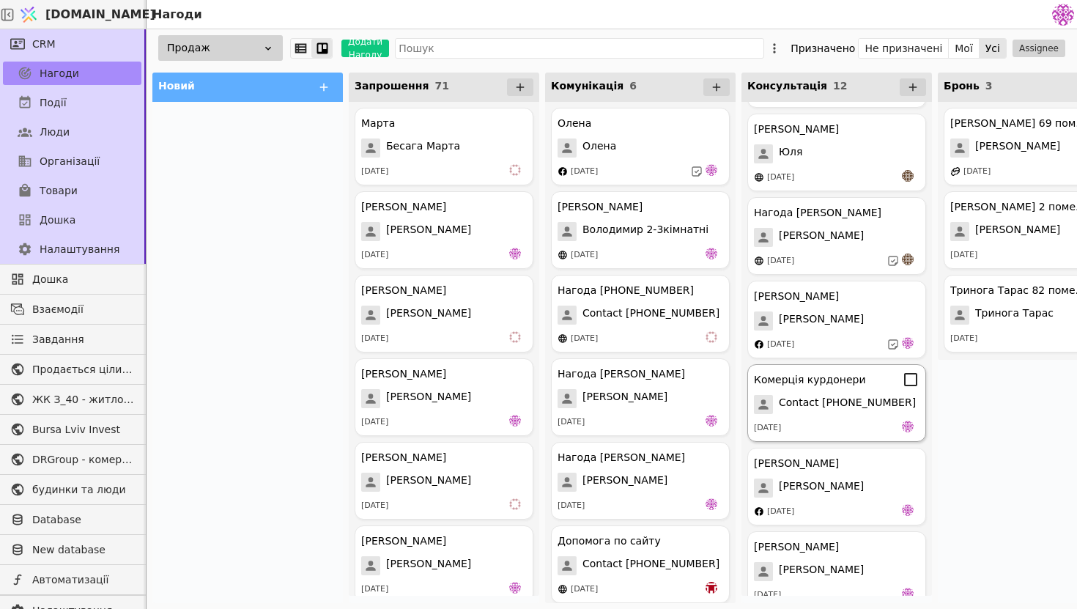
scroll to position [192, 0]
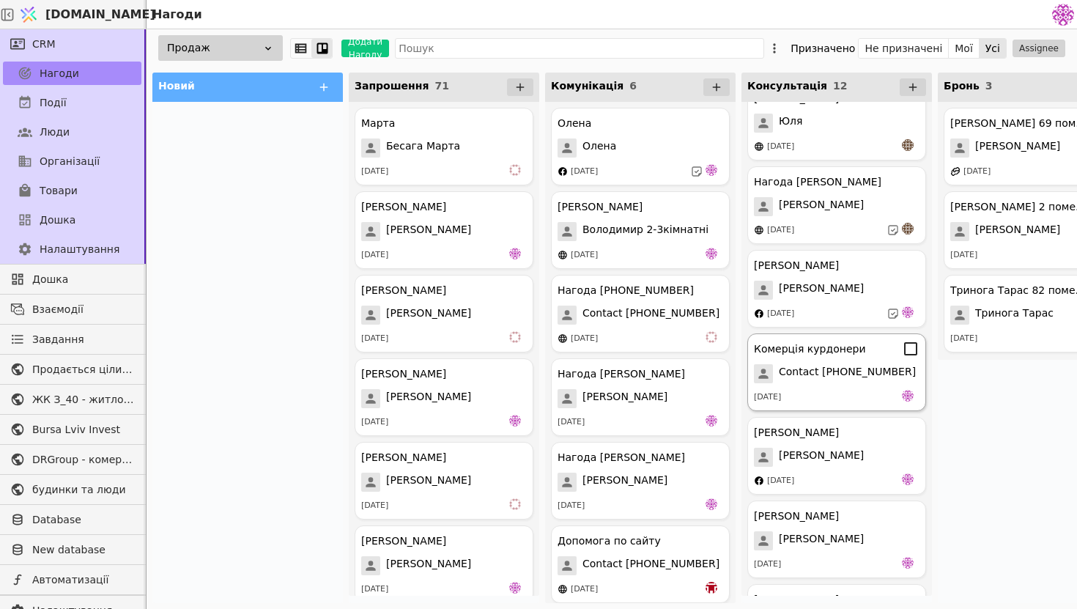
click at [857, 371] on span "Contact [PHONE_NUMBER]" at bounding box center [847, 373] width 137 height 19
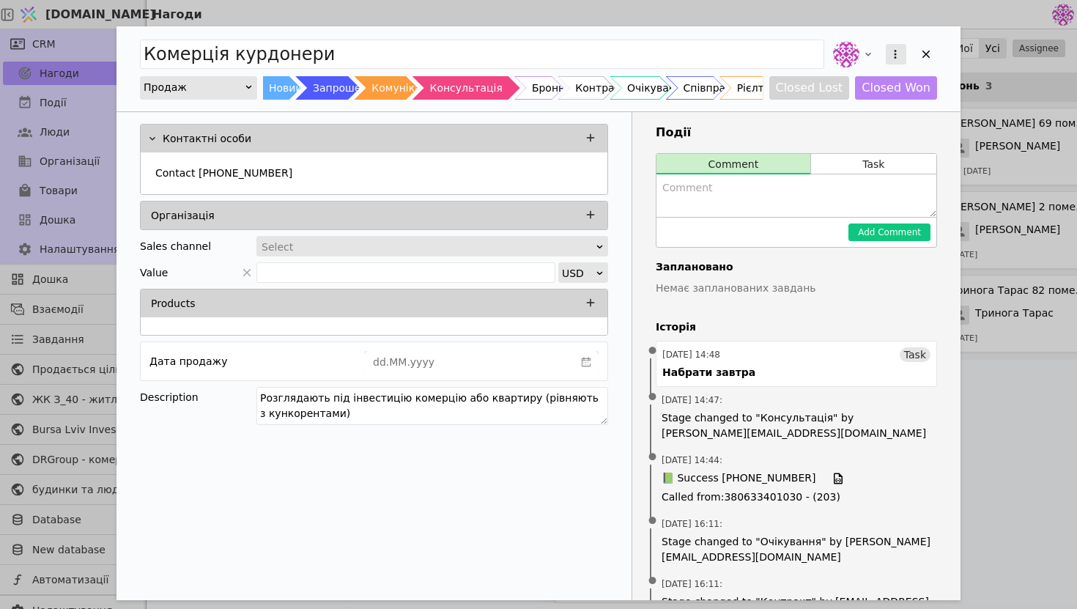
click at [896, 59] on icon "Add Opportunity" at bounding box center [895, 54] width 13 height 13
click at [929, 56] on div "Перетворити на завдання Видалити" at bounding box center [883, 54] width 107 height 32
click at [847, 92] on button "Closed Lost" at bounding box center [810, 87] width 81 height 23
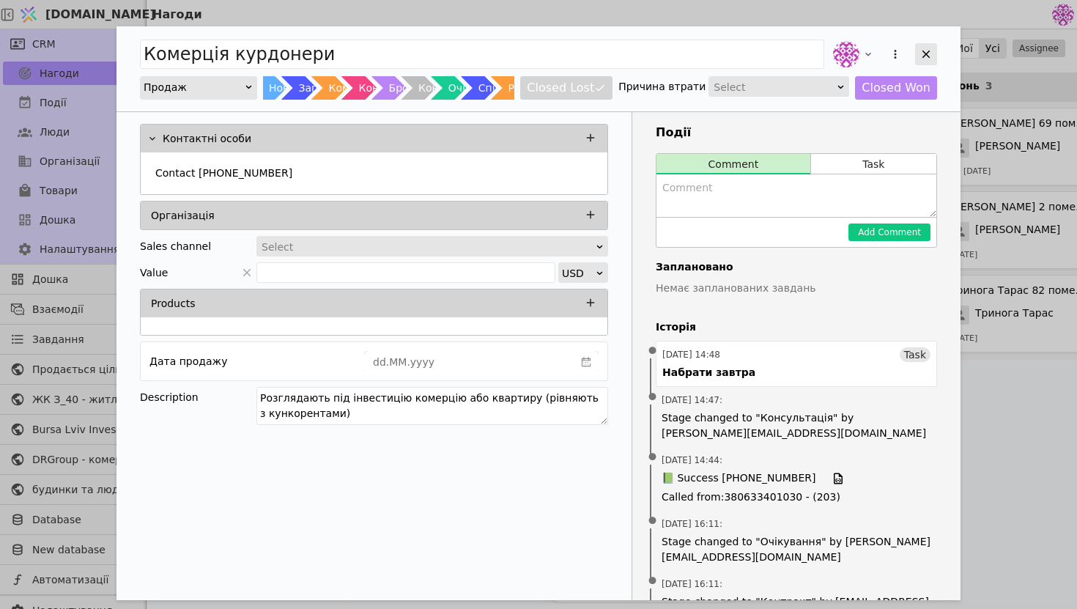
click at [924, 59] on icon "Add Opportunity" at bounding box center [926, 54] width 13 height 13
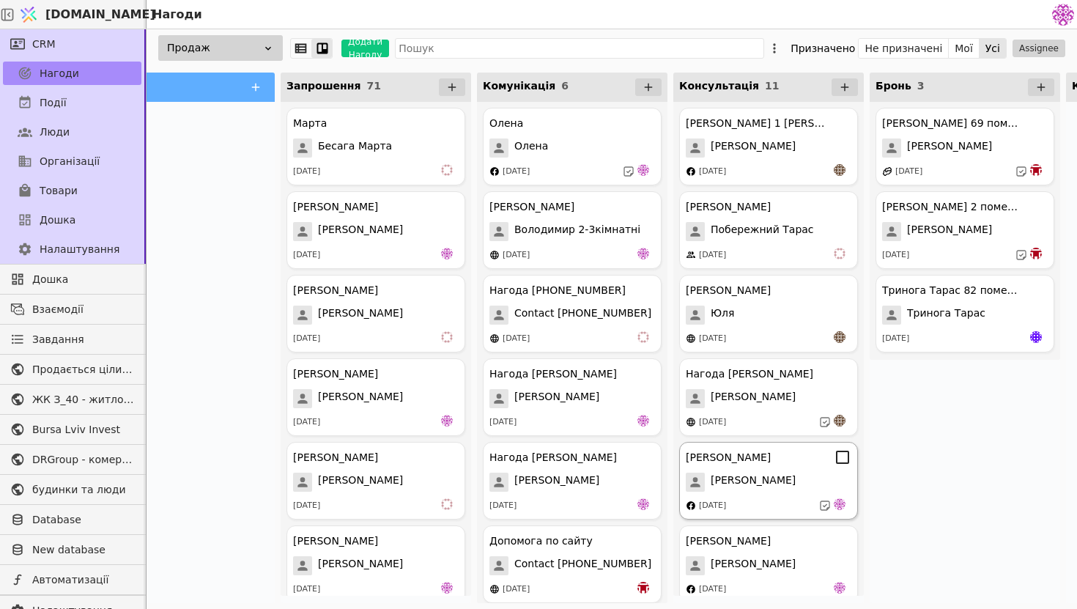
scroll to position [0, 72]
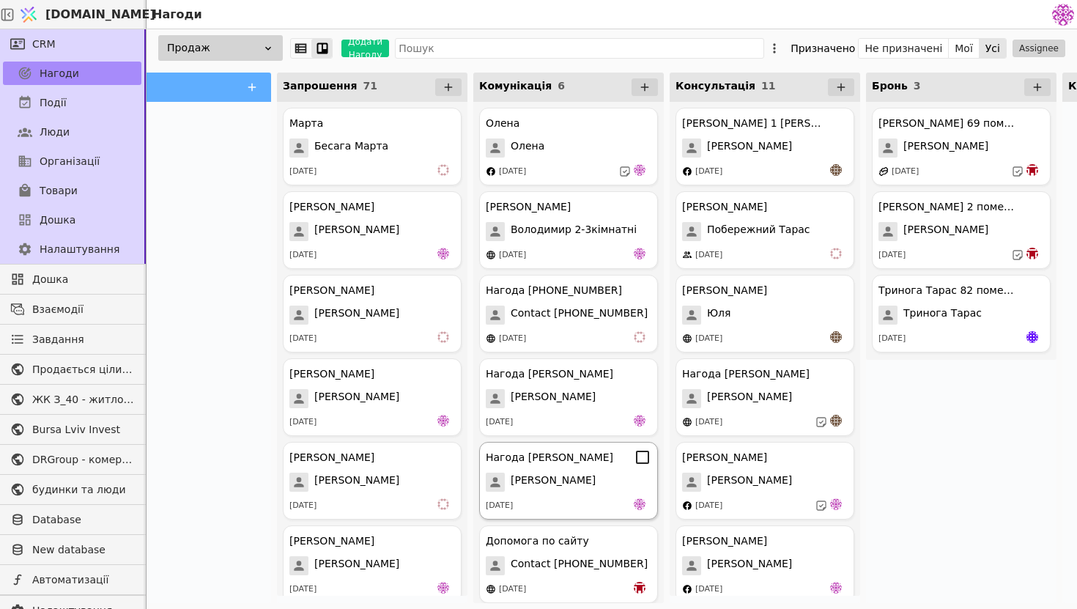
click at [584, 495] on div "Нагода [PERSON_NAME] [PERSON_NAME] [DATE]" at bounding box center [568, 481] width 179 height 78
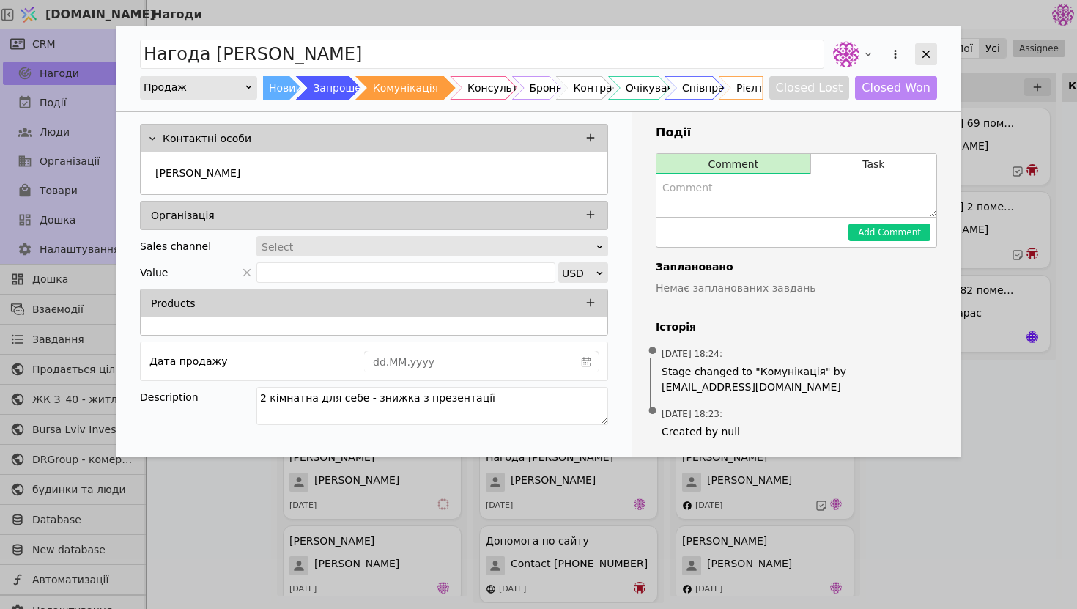
click at [932, 53] on icon "Add Opportunity" at bounding box center [926, 54] width 13 height 13
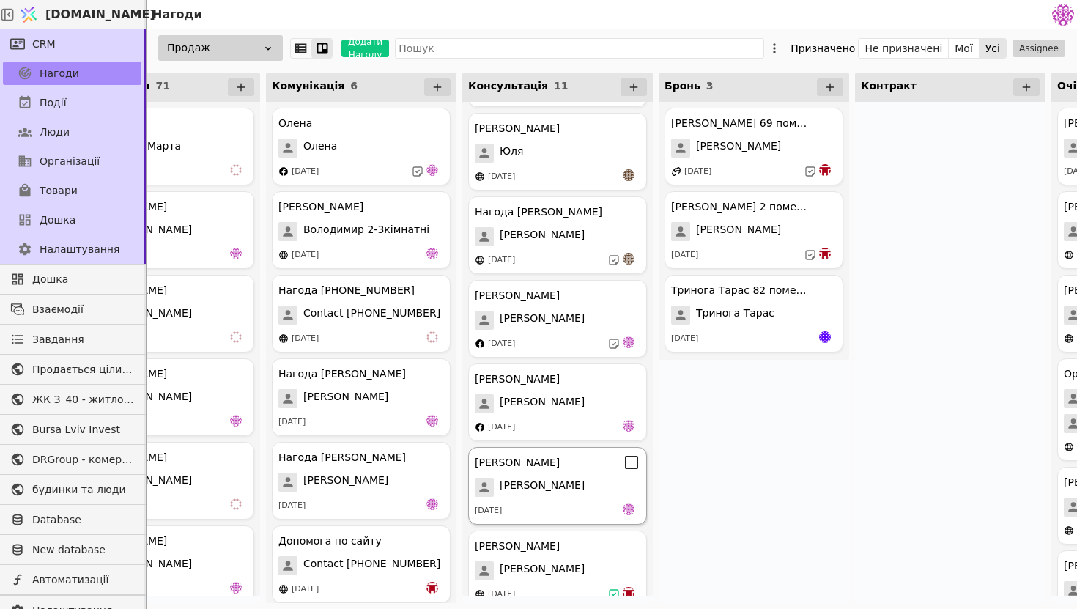
scroll to position [0, 264]
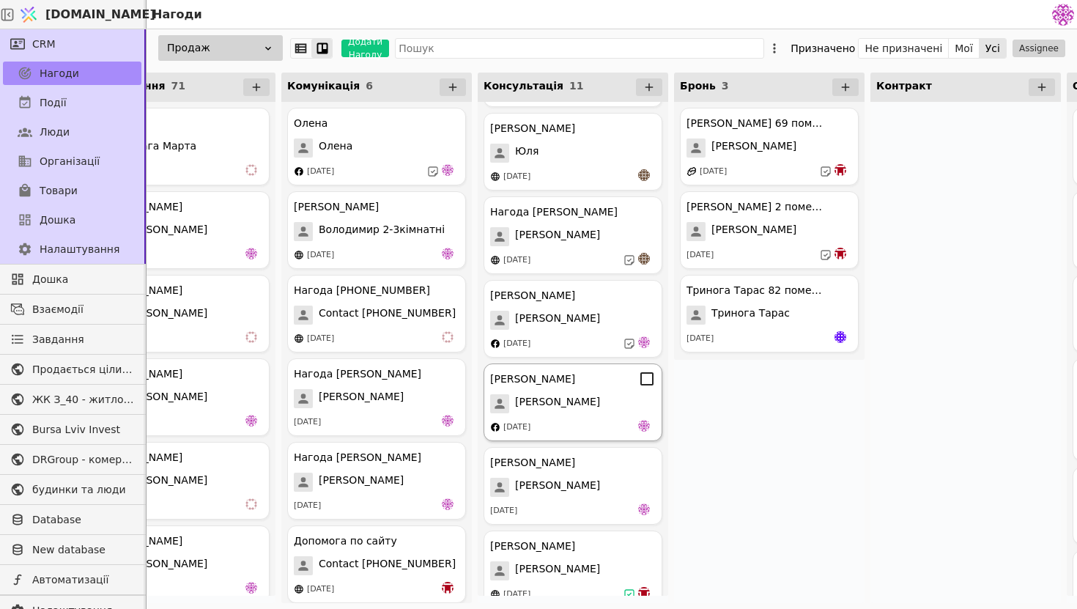
click at [590, 382] on div "[PERSON_NAME]" at bounding box center [573, 379] width 166 height 18
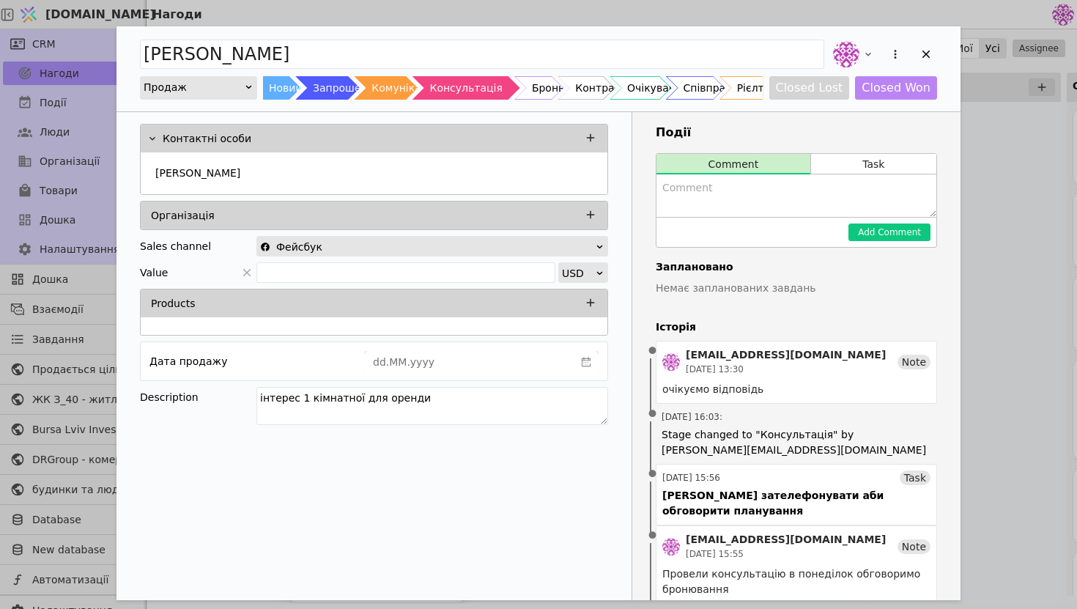
click at [701, 196] on textarea "Add Opportunity" at bounding box center [797, 195] width 280 height 43
type textarea "П"
type textarea "вирішио перенсти покупки на інший раз"
click at [896, 237] on button "Add Comment" at bounding box center [890, 233] width 82 height 18
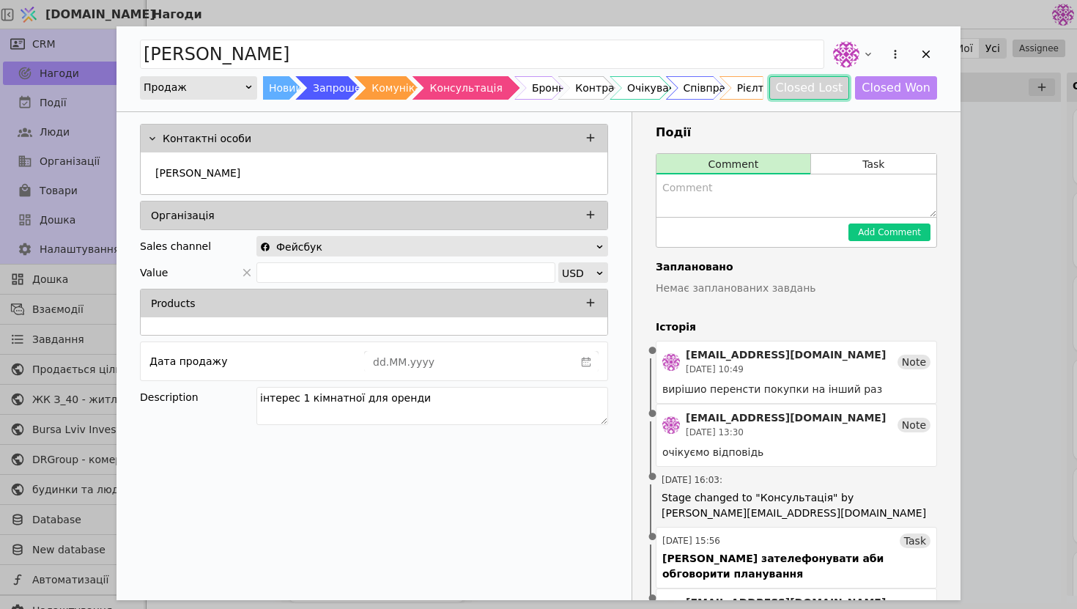
click at [841, 92] on button "Closed Lost" at bounding box center [810, 87] width 81 height 23
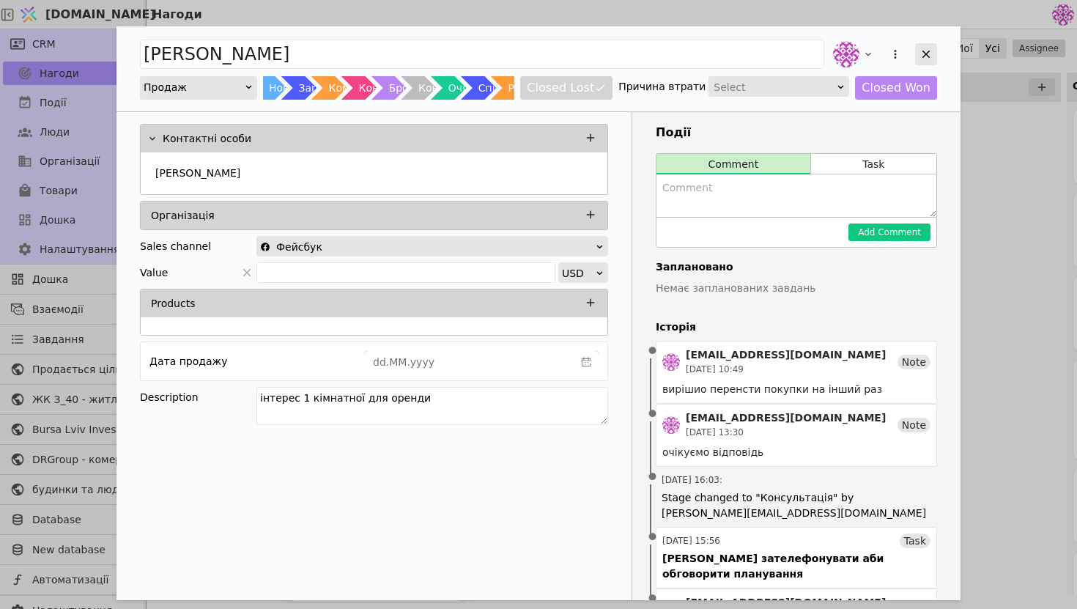
click at [926, 54] on icon "Add Opportunity" at bounding box center [927, 55] width 8 height 8
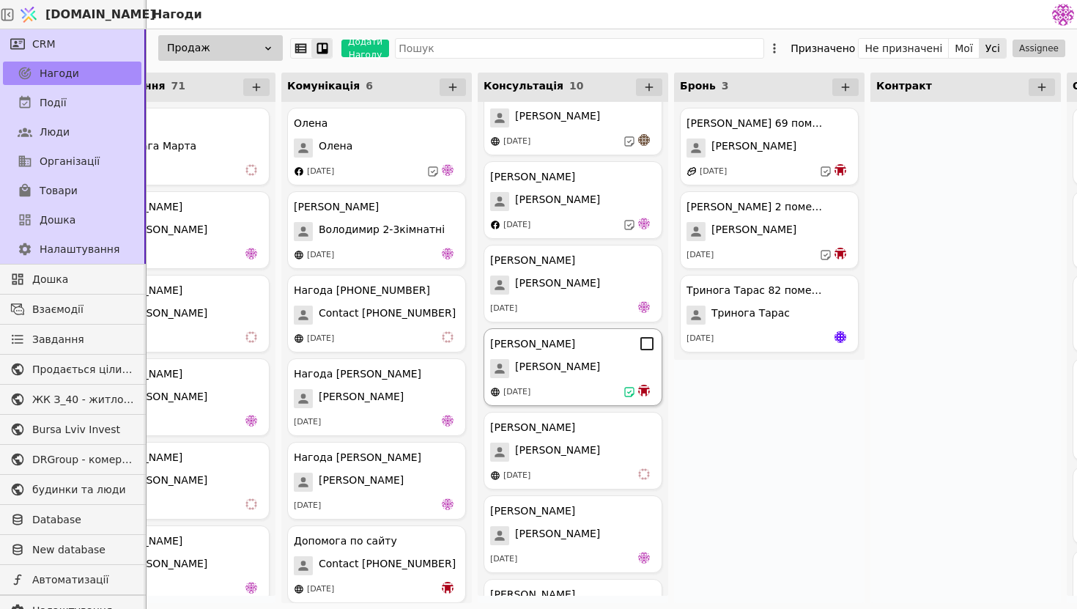
scroll to position [279, 0]
click at [565, 368] on div "[PERSON_NAME]" at bounding box center [573, 370] width 166 height 19
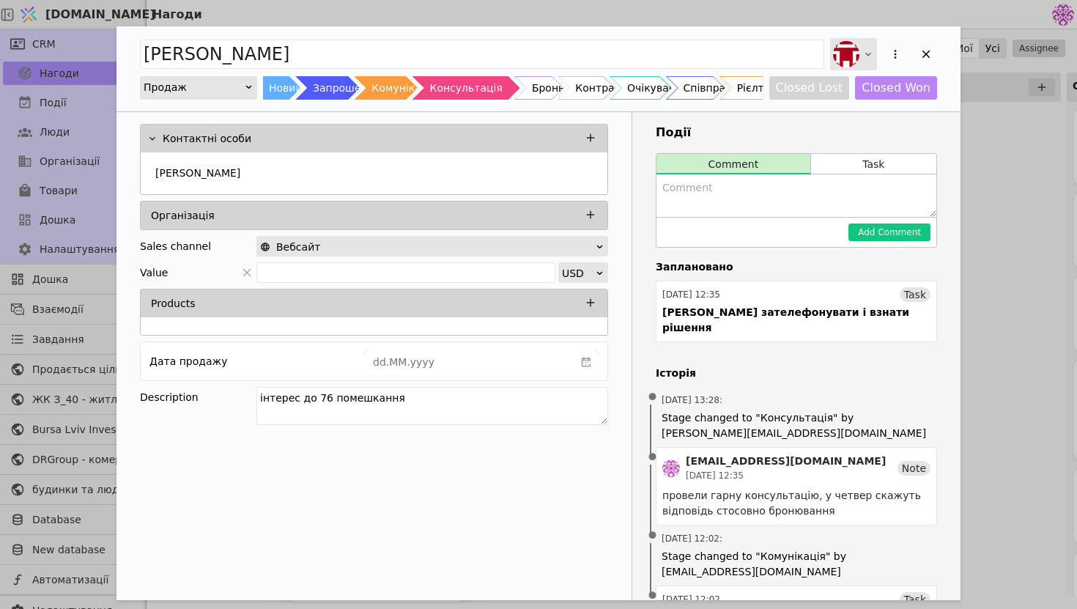
click at [860, 50] on div "Add Opportunity" at bounding box center [853, 54] width 47 height 32
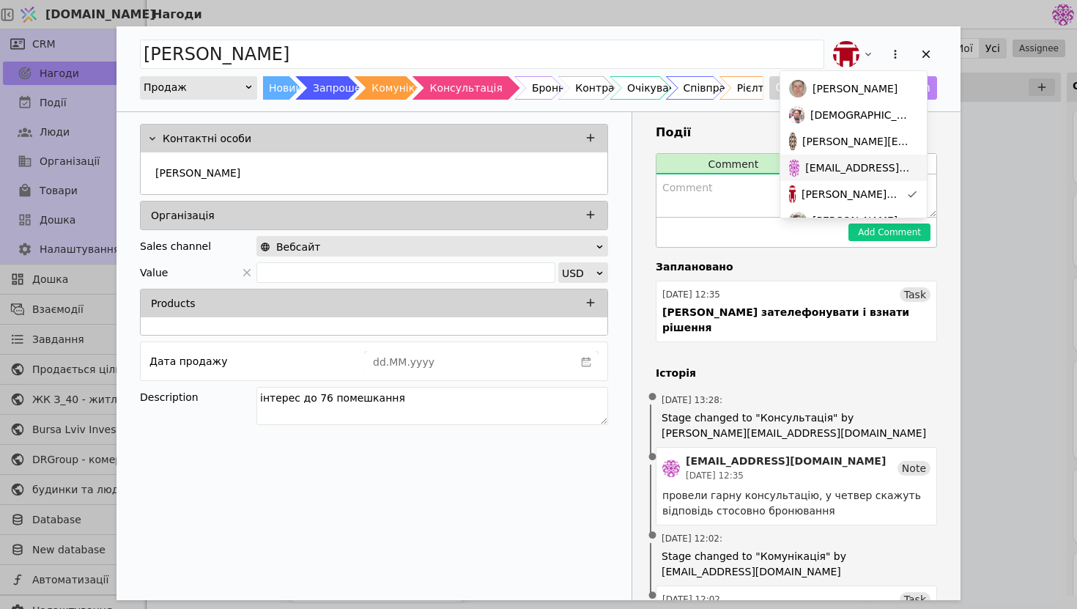
click at [850, 163] on span "[EMAIL_ADDRESS][DOMAIN_NAME]" at bounding box center [859, 168] width 107 height 15
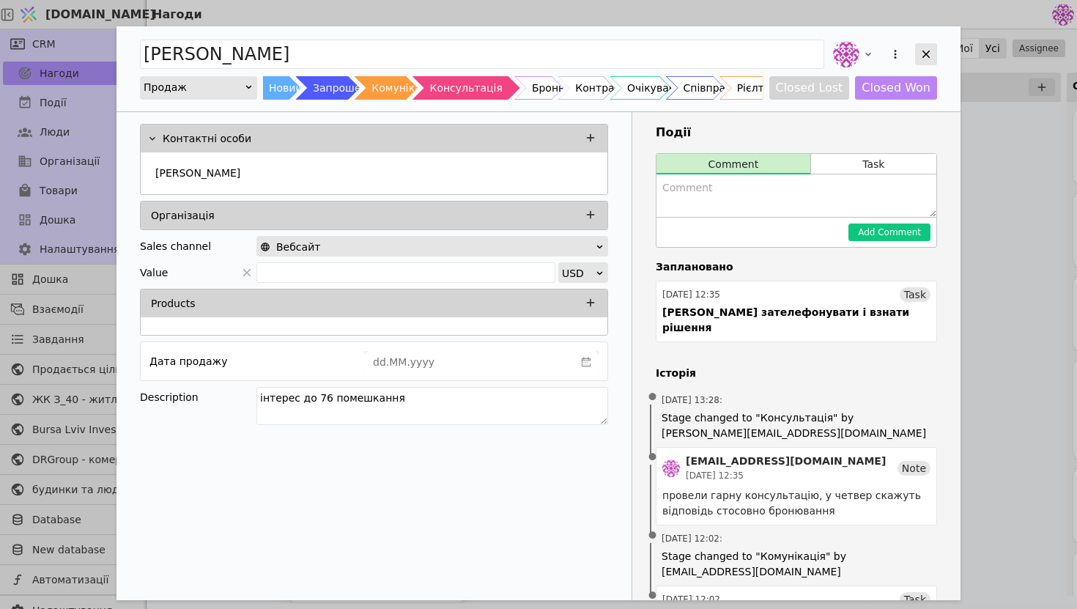
click at [932, 53] on icon "Add Opportunity" at bounding box center [926, 54] width 13 height 13
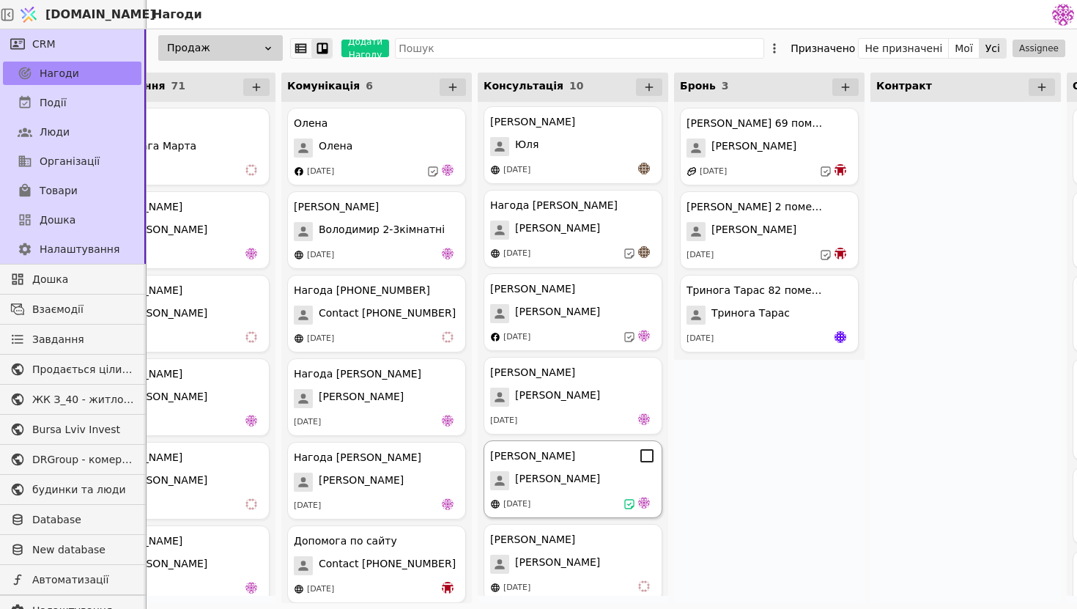
scroll to position [224, 0]
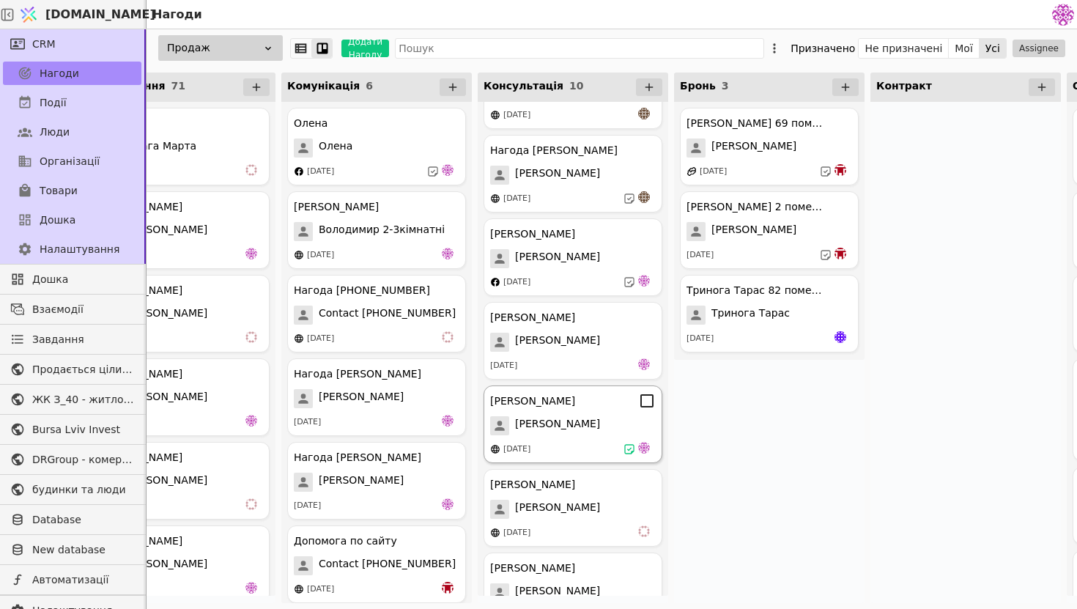
click at [608, 402] on div "[PERSON_NAME]" at bounding box center [573, 401] width 166 height 18
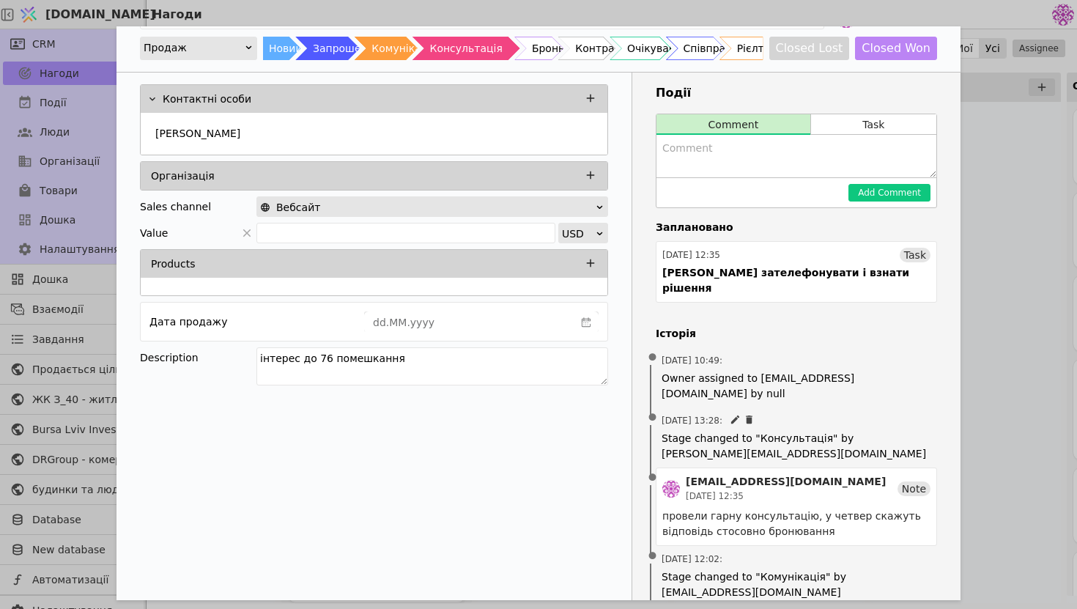
scroll to position [16, 0]
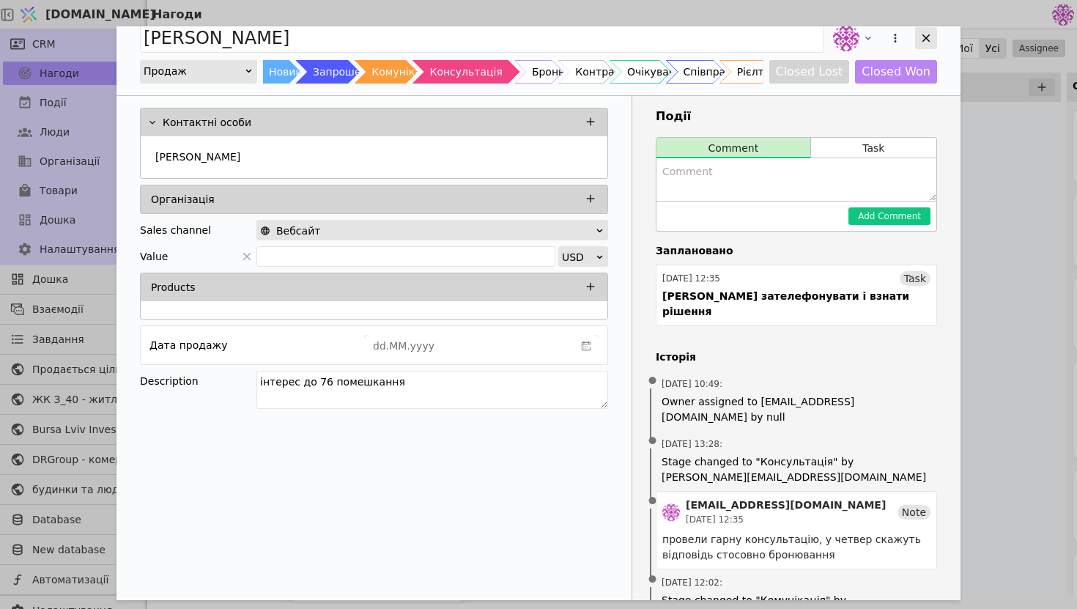
click at [926, 39] on icon "Add Opportunity" at bounding box center [927, 38] width 8 height 8
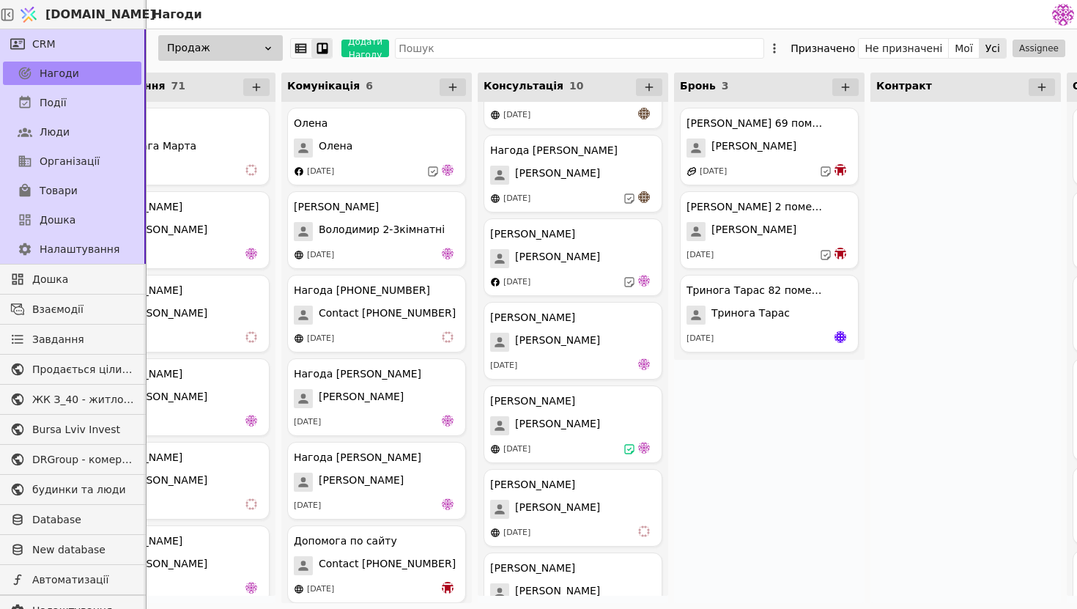
scroll to position [248, 0]
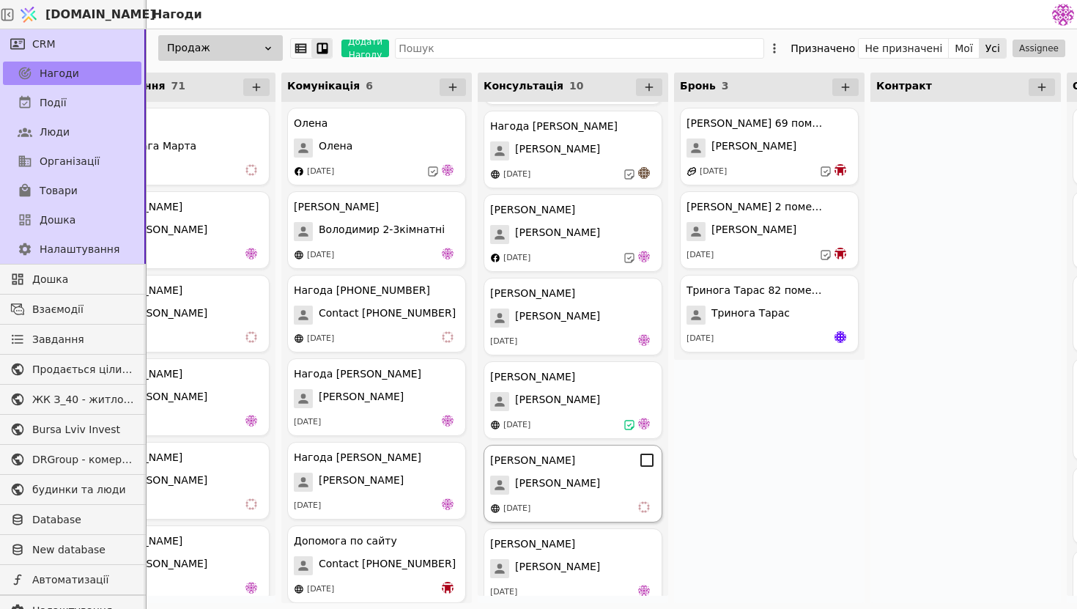
click at [627, 515] on div "[DATE]" at bounding box center [573, 508] width 166 height 15
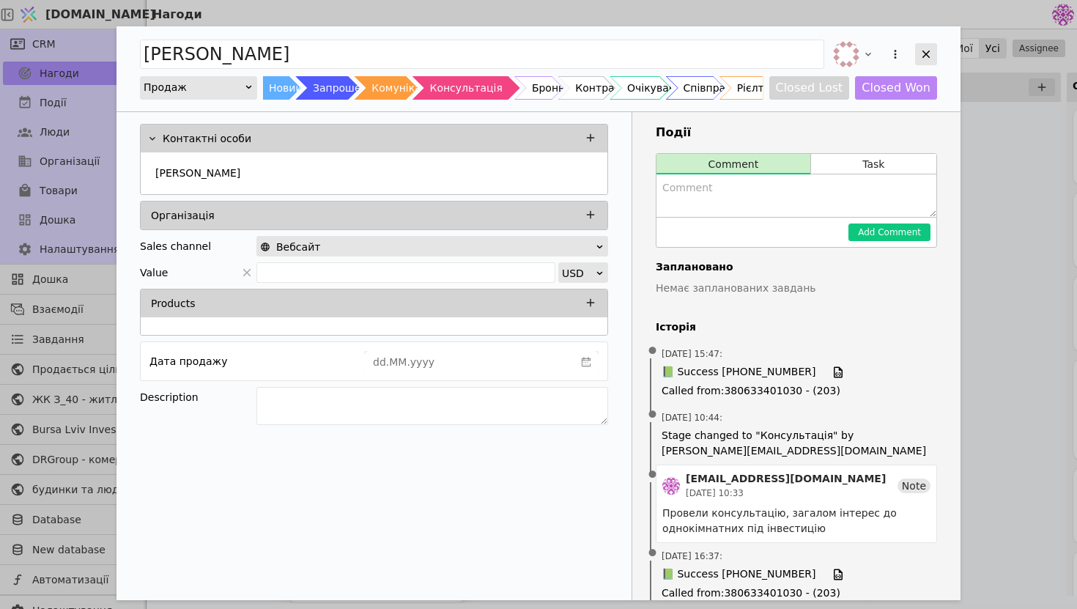
click at [926, 48] on icon "Add Opportunity" at bounding box center [926, 54] width 13 height 13
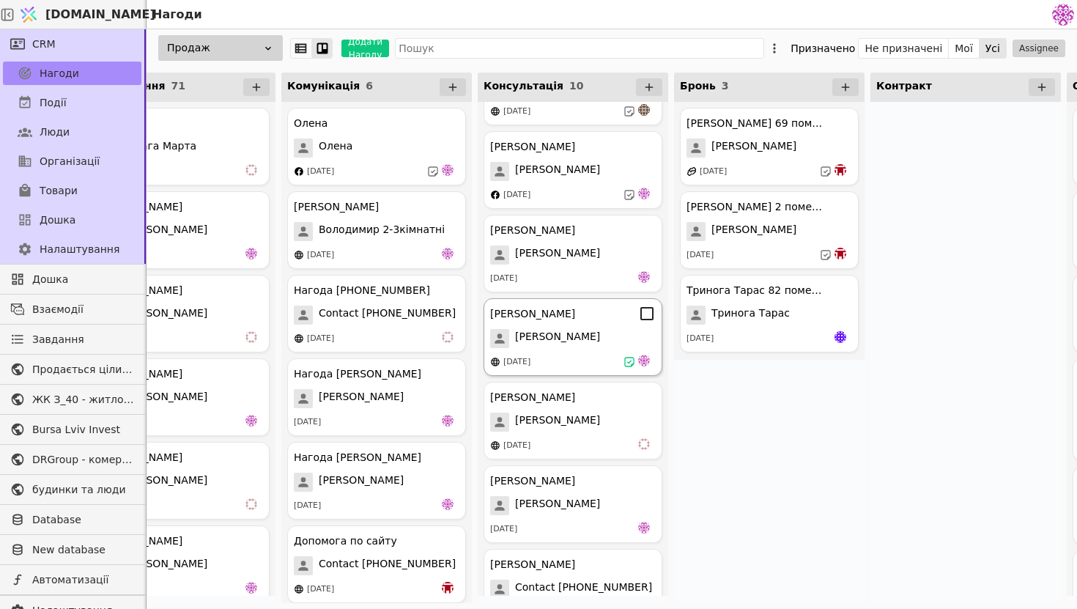
scroll to position [347, 0]
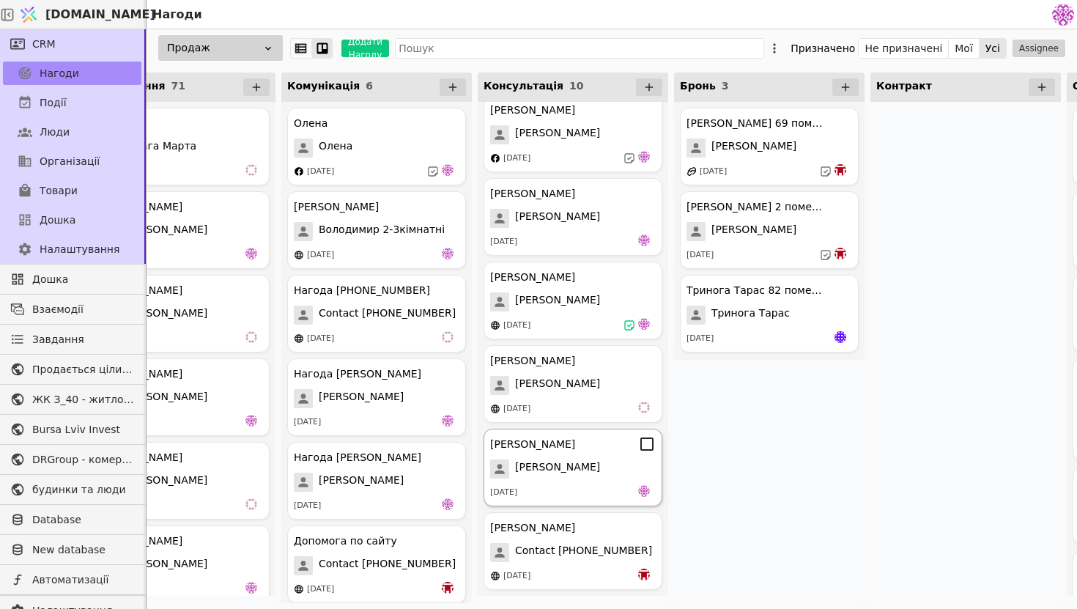
click at [603, 472] on div "[PERSON_NAME]" at bounding box center [573, 469] width 166 height 19
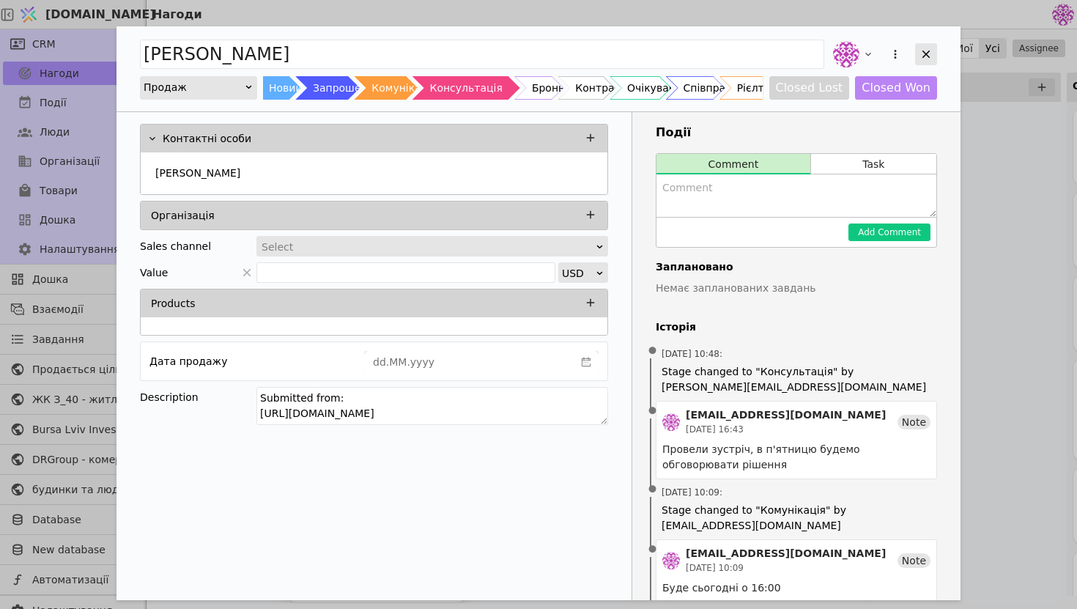
click at [916, 58] on div "Add Opportunity" at bounding box center [926, 54] width 22 height 22
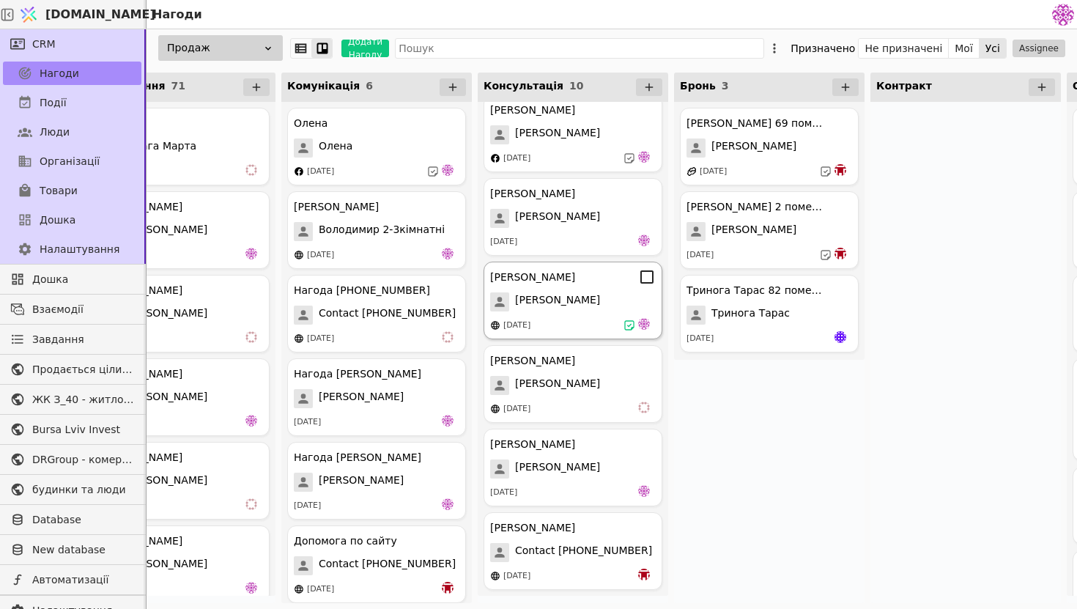
click at [584, 303] on div "[PERSON_NAME]" at bounding box center [573, 301] width 166 height 19
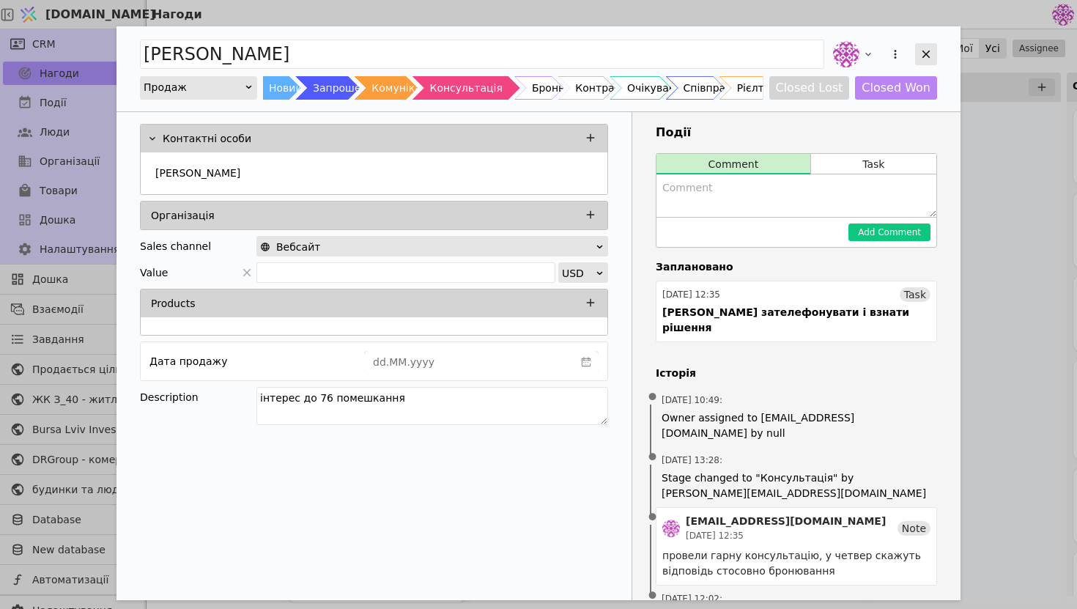
click at [929, 45] on div "Add Opportunity" at bounding box center [926, 54] width 22 height 22
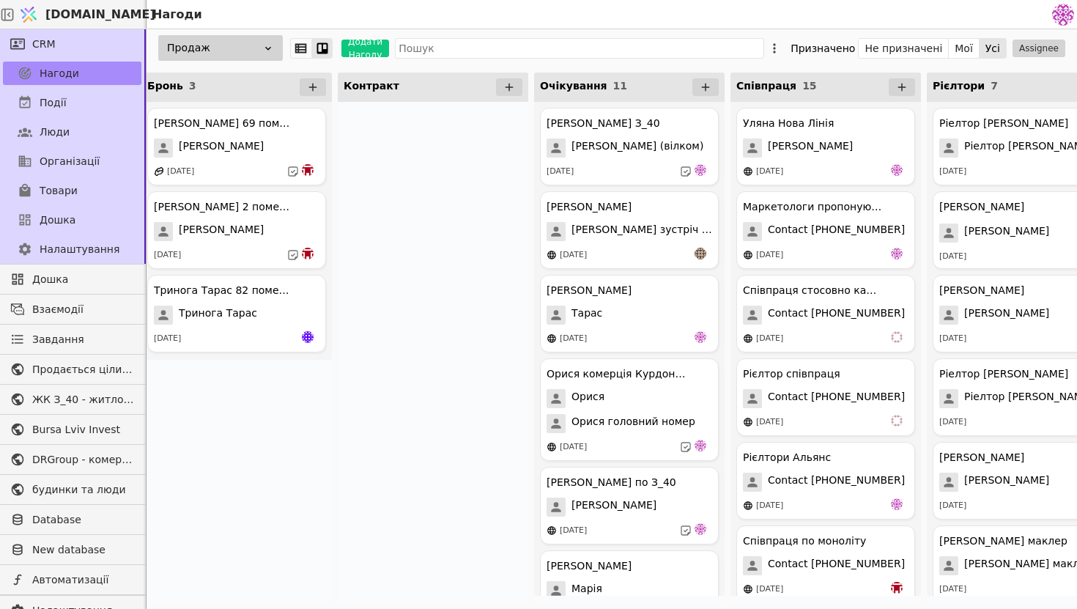
scroll to position [0, 492]
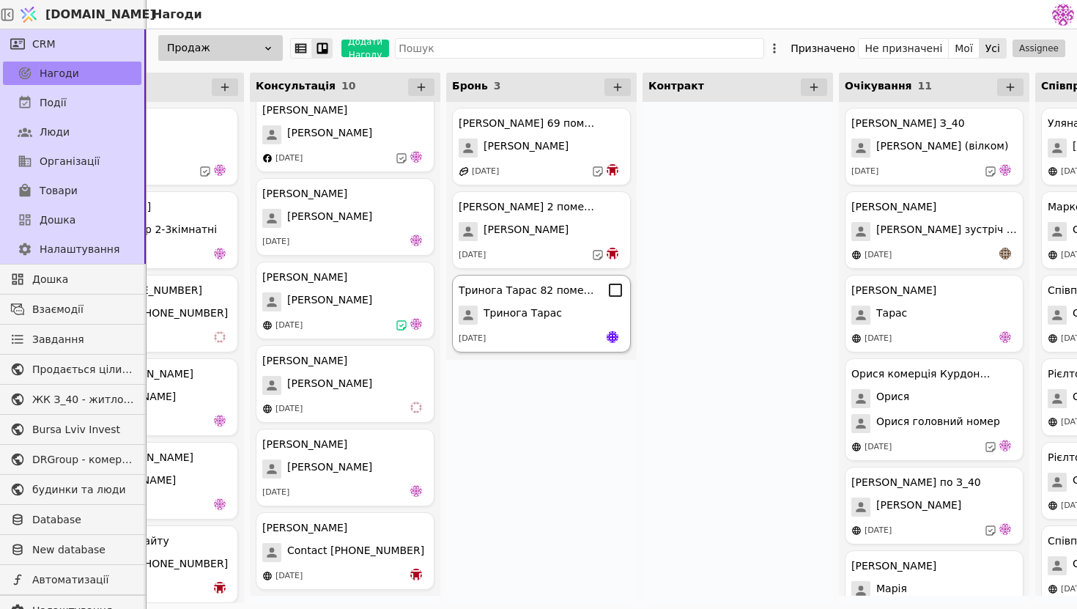
click at [621, 313] on div "Тринога Тарас" at bounding box center [542, 315] width 166 height 19
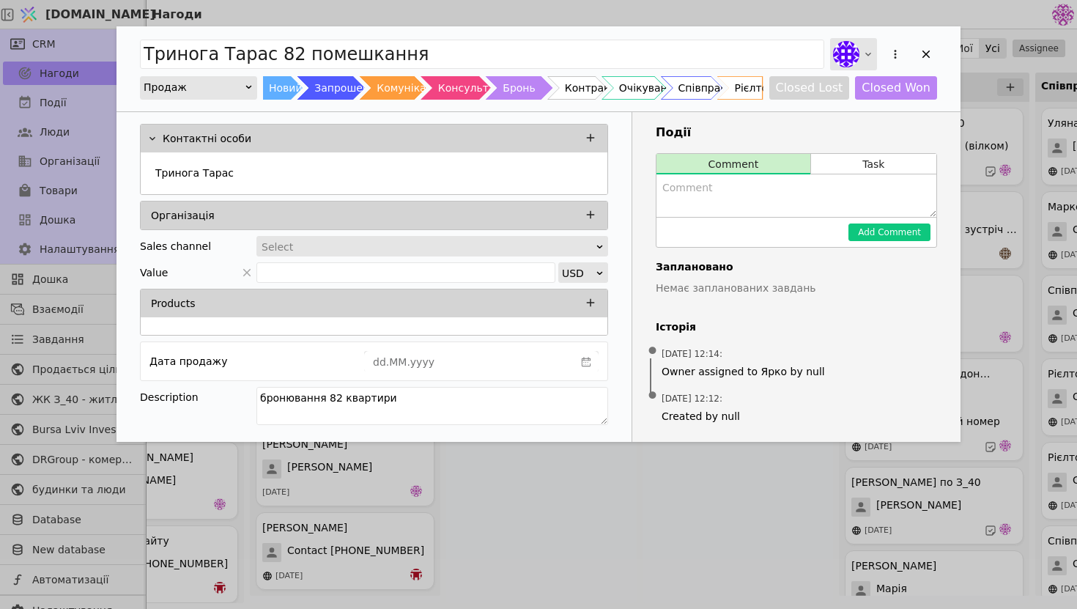
click at [847, 63] on img "Add Opportunity" at bounding box center [846, 54] width 26 height 26
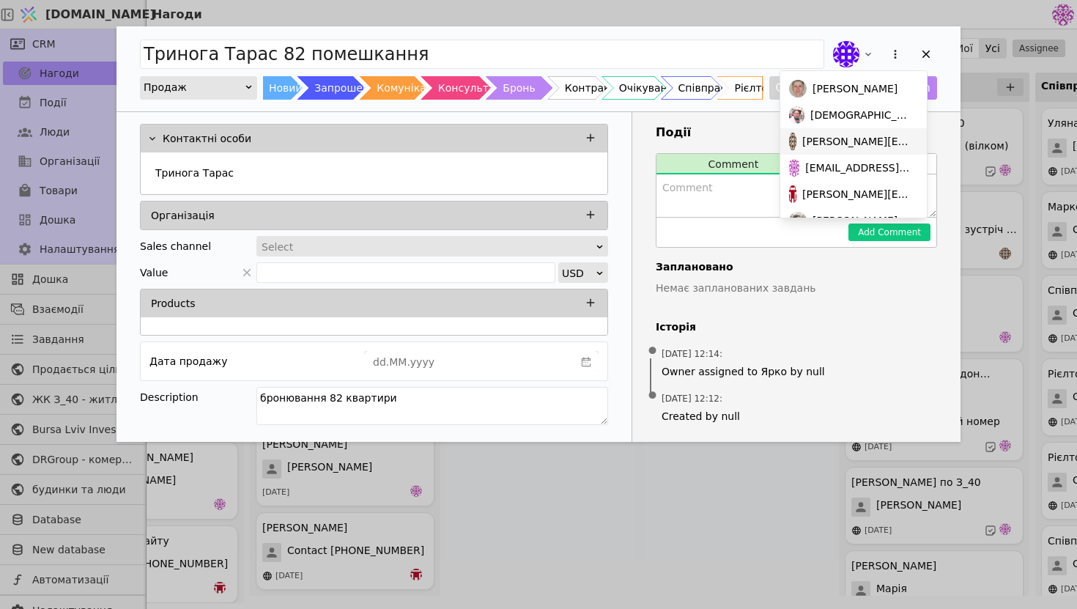
scroll to position [126, 0]
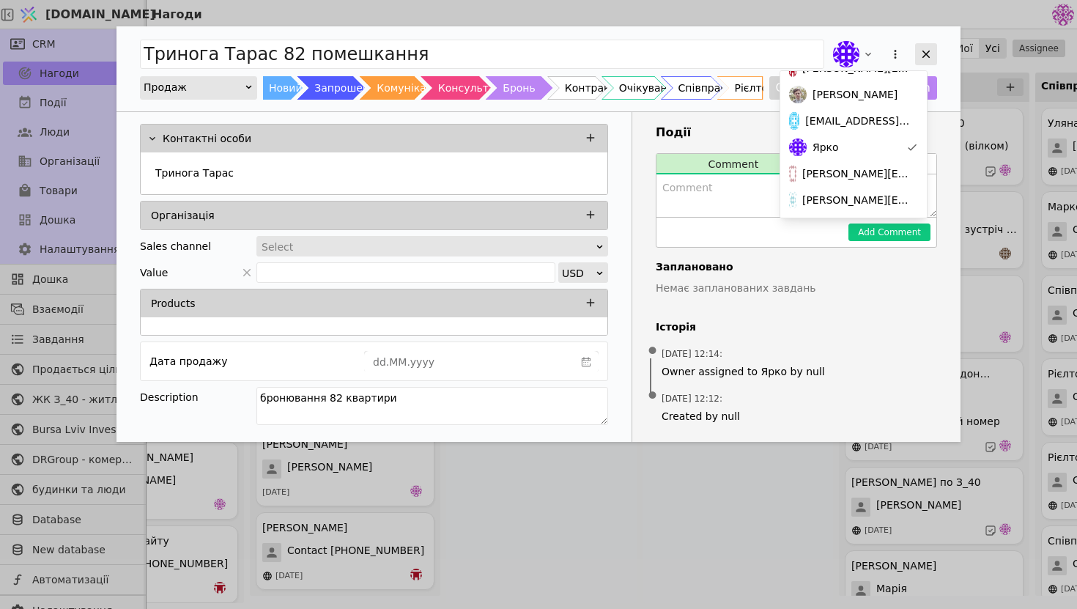
click at [925, 64] on div "Add Opportunity" at bounding box center [926, 54] width 22 height 22
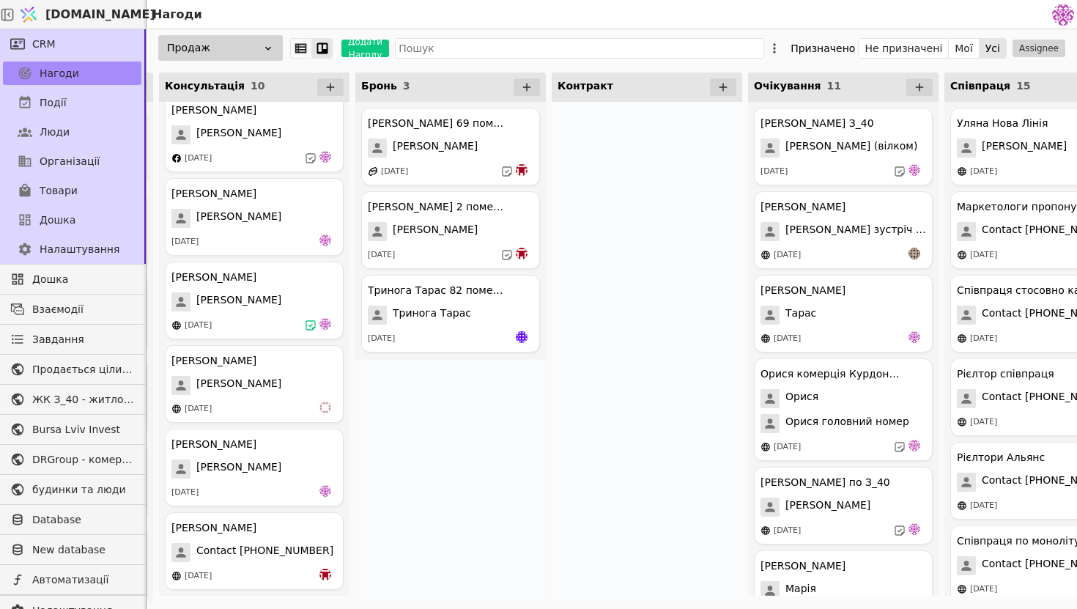
scroll to position [0, 140]
